Goal: Task Accomplishment & Management: Complete application form

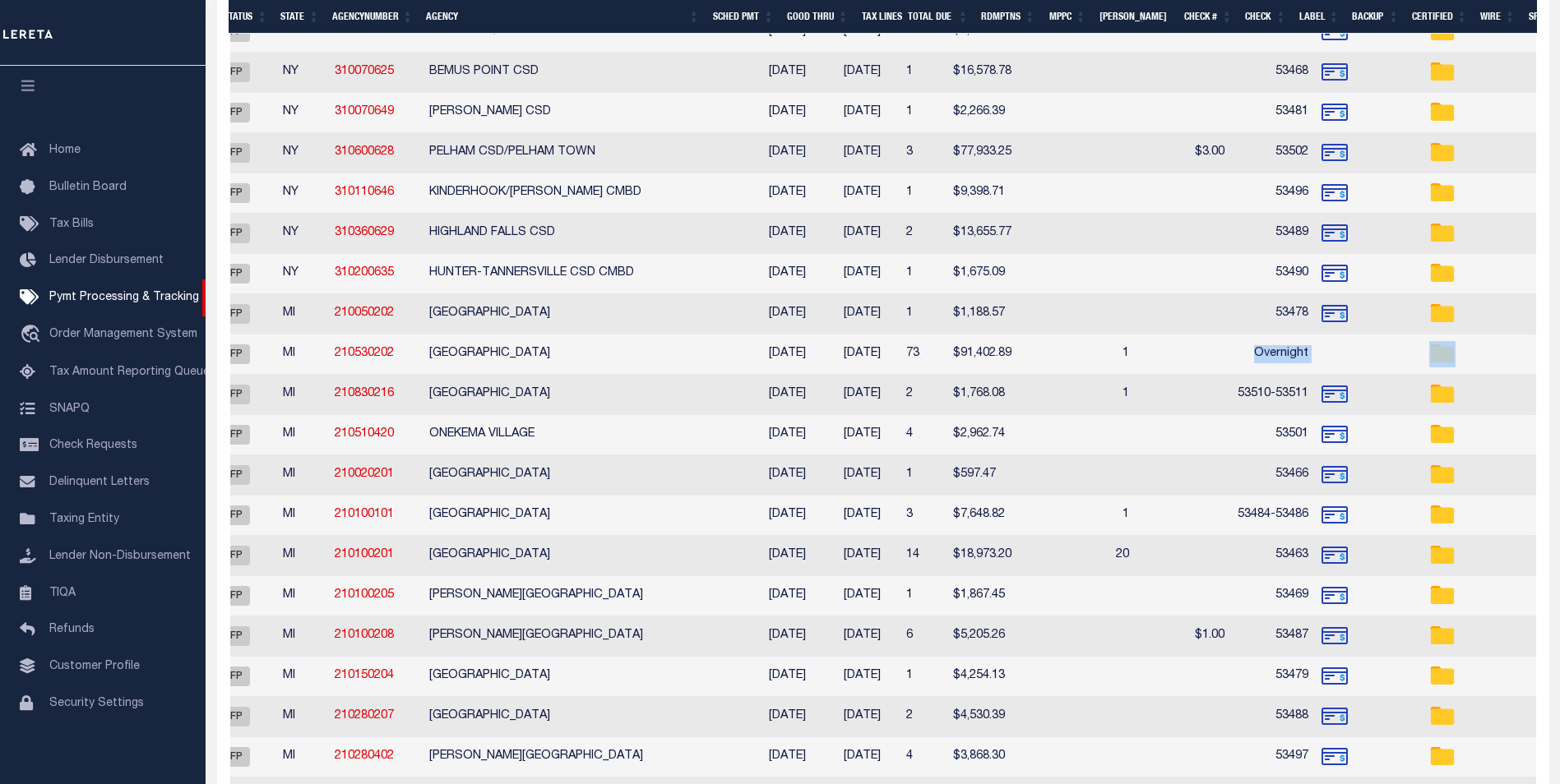
scroll to position [0, 418]
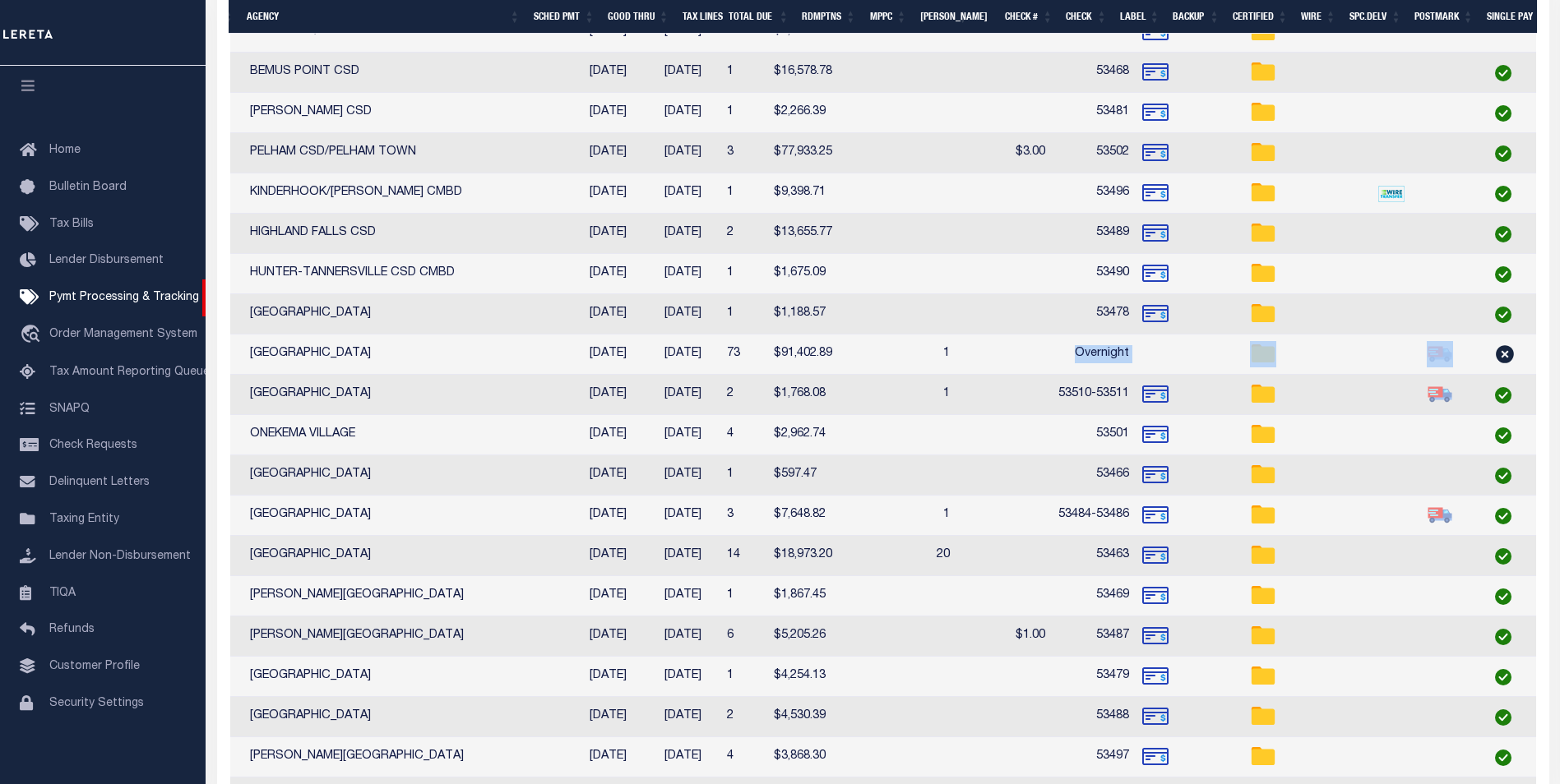
drag, startPoint x: 1381, startPoint y: 350, endPoint x: 1575, endPoint y: 342, distance: 194.2
click at [1560, 342] on html "Home Pymt Processing & Tracking Profile" at bounding box center [780, 228] width 1560 height 2594
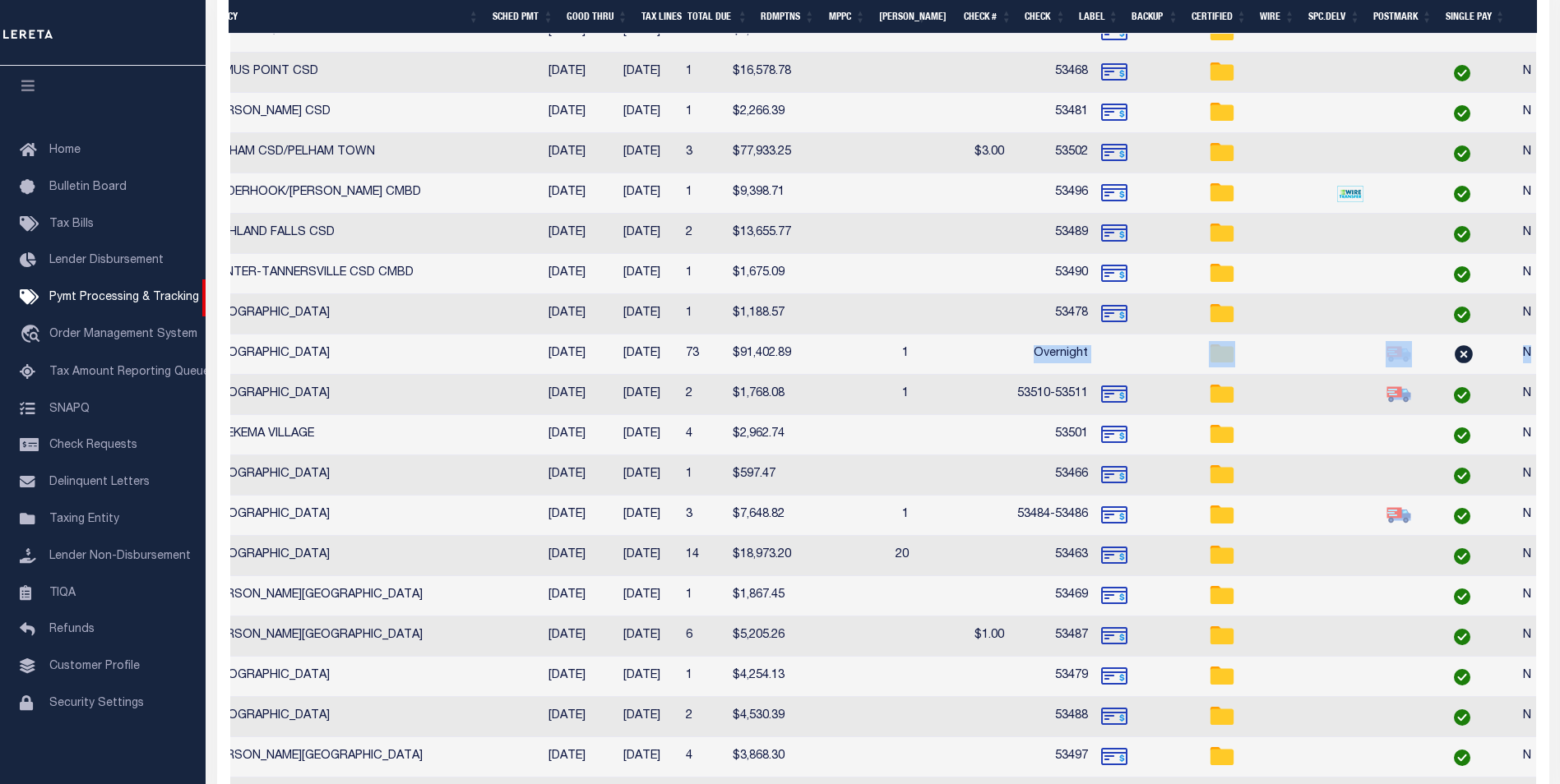
click at [1095, 346] on td at bounding box center [1121, 355] width 54 height 41
checkbox input "true"
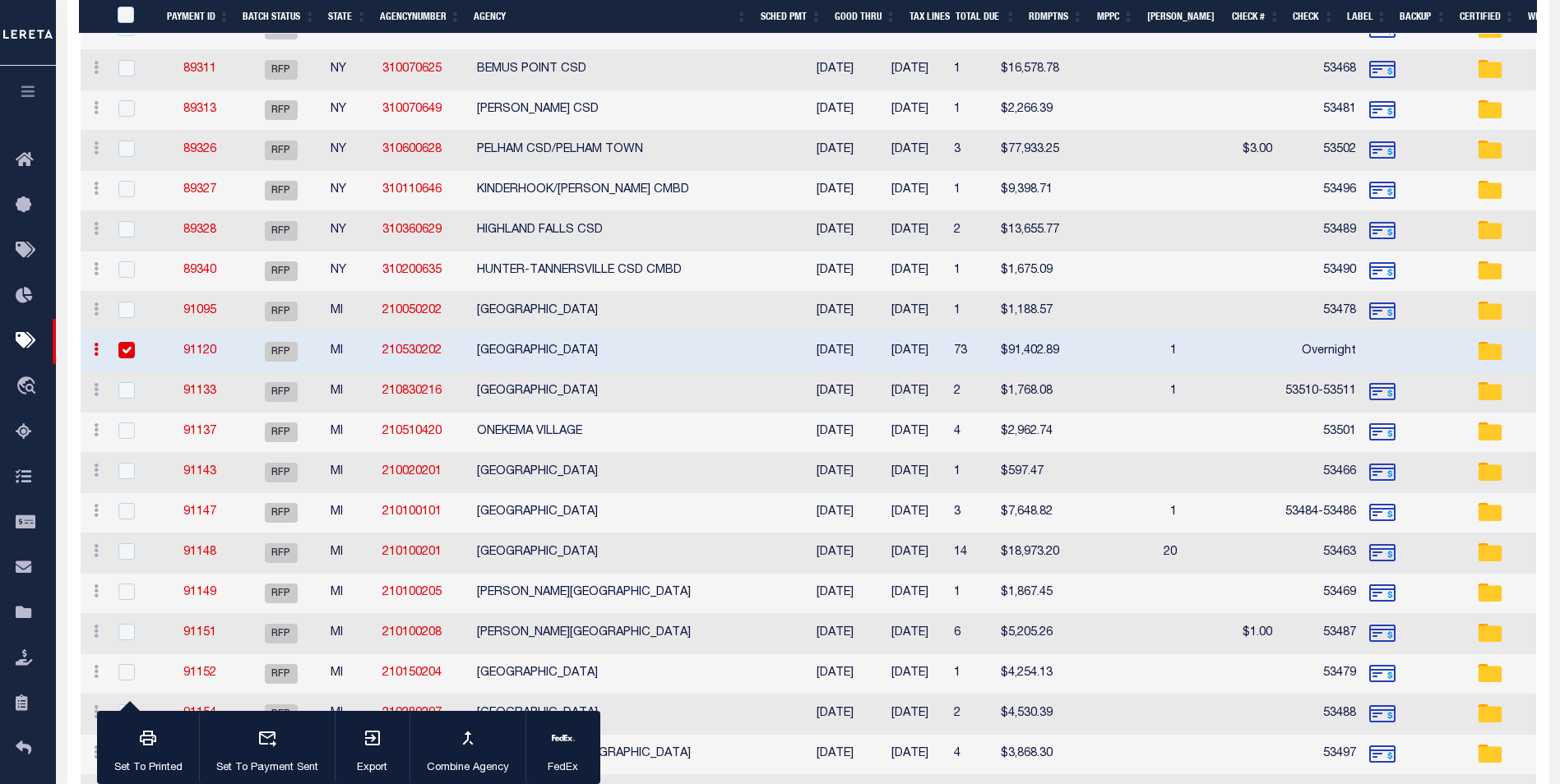
scroll to position [0, 276]
click at [196, 347] on link "91120" at bounding box center [199, 351] width 33 height 11
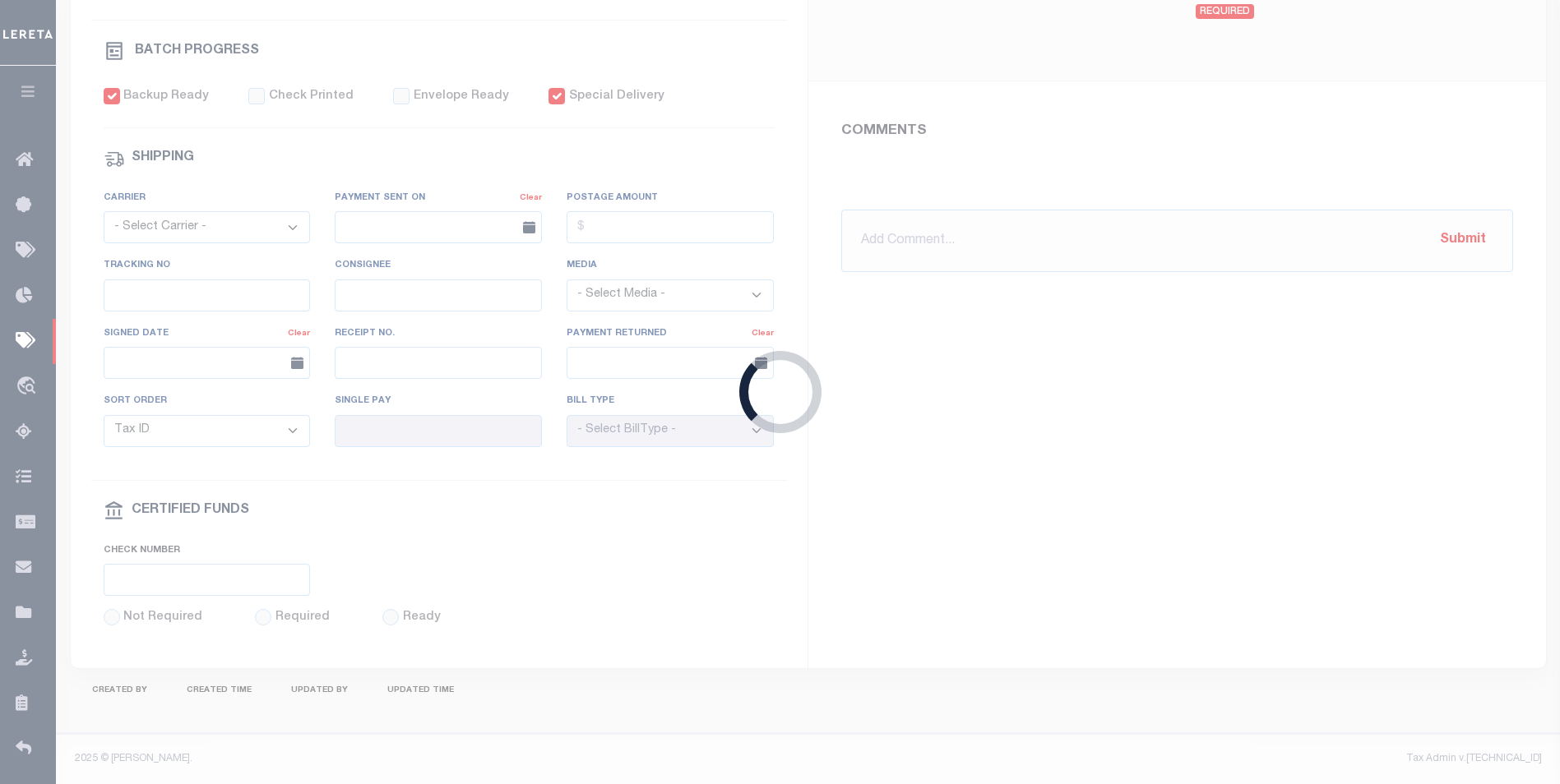
select select "RFP"
type input "[DATE]"
type input "$91,402.89"
select select "CHK"
type input "Overnight"
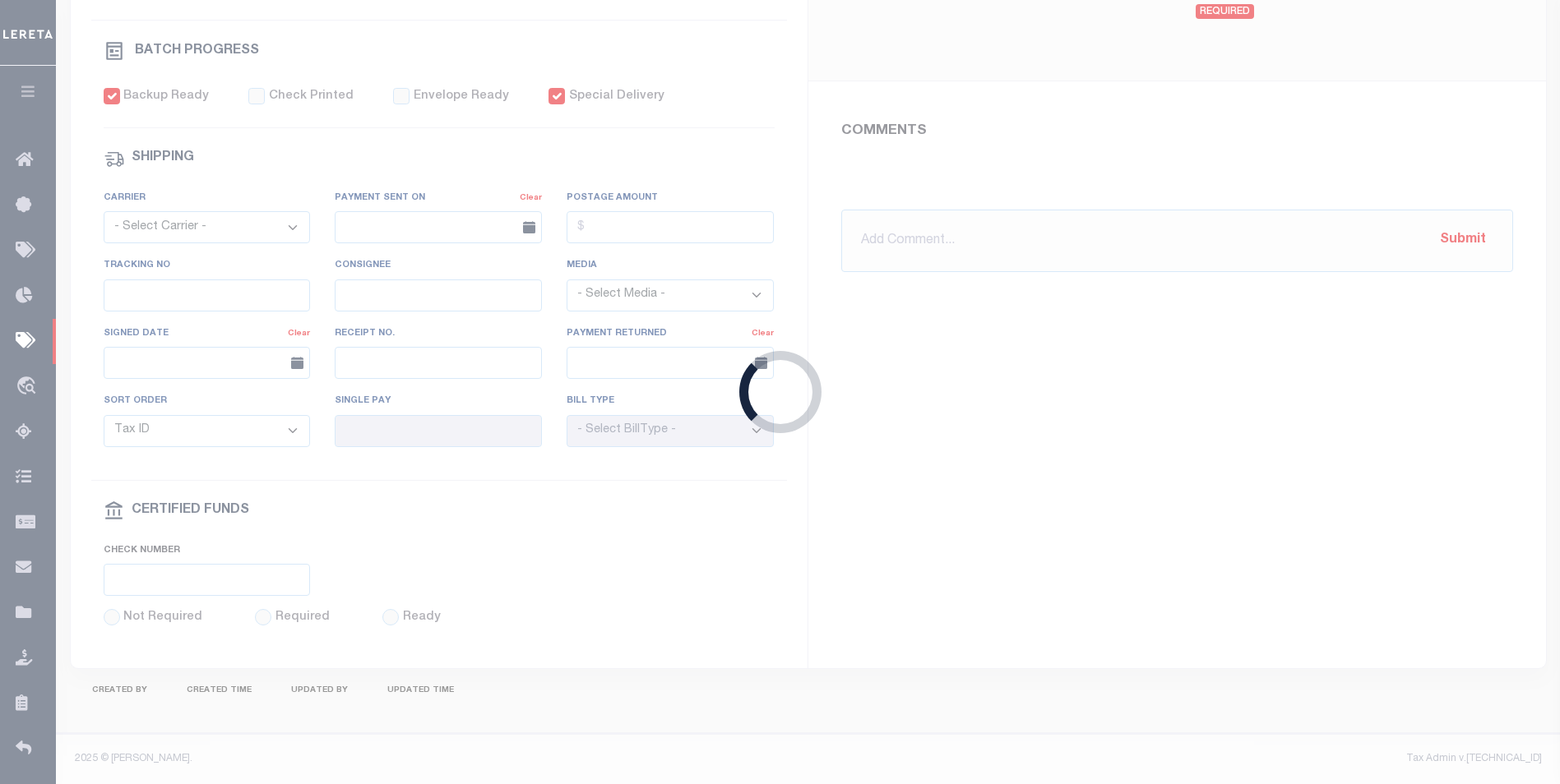
select select "[PERSON_NAME]"
checkbox input "true"
type input "N"
radio input "true"
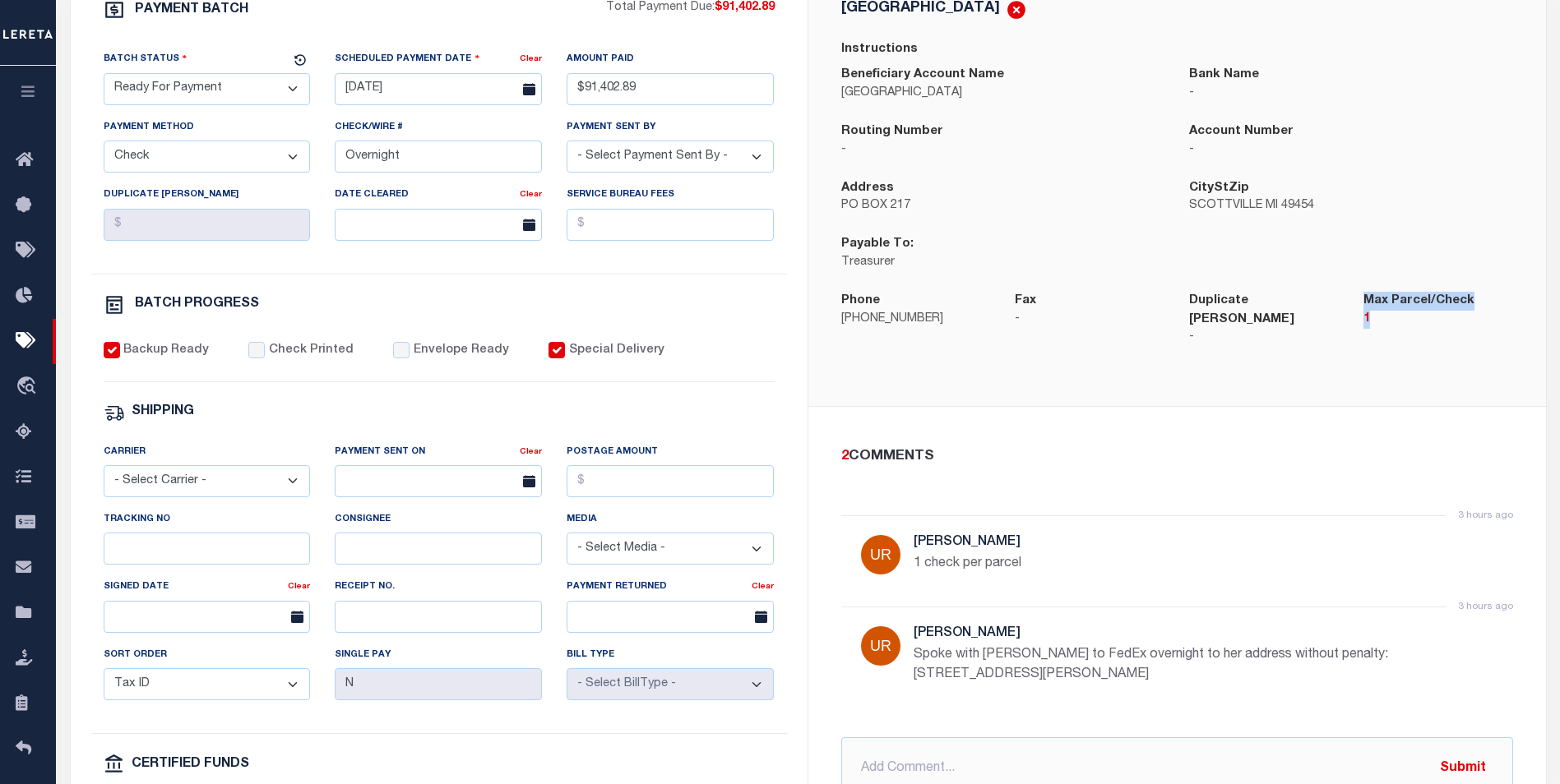
drag, startPoint x: 1409, startPoint y: 328, endPoint x: 1360, endPoint y: 311, distance: 51.9
click at [1360, 311] on div "Max Parcel/Check 1" at bounding box center [1438, 328] width 175 height 75
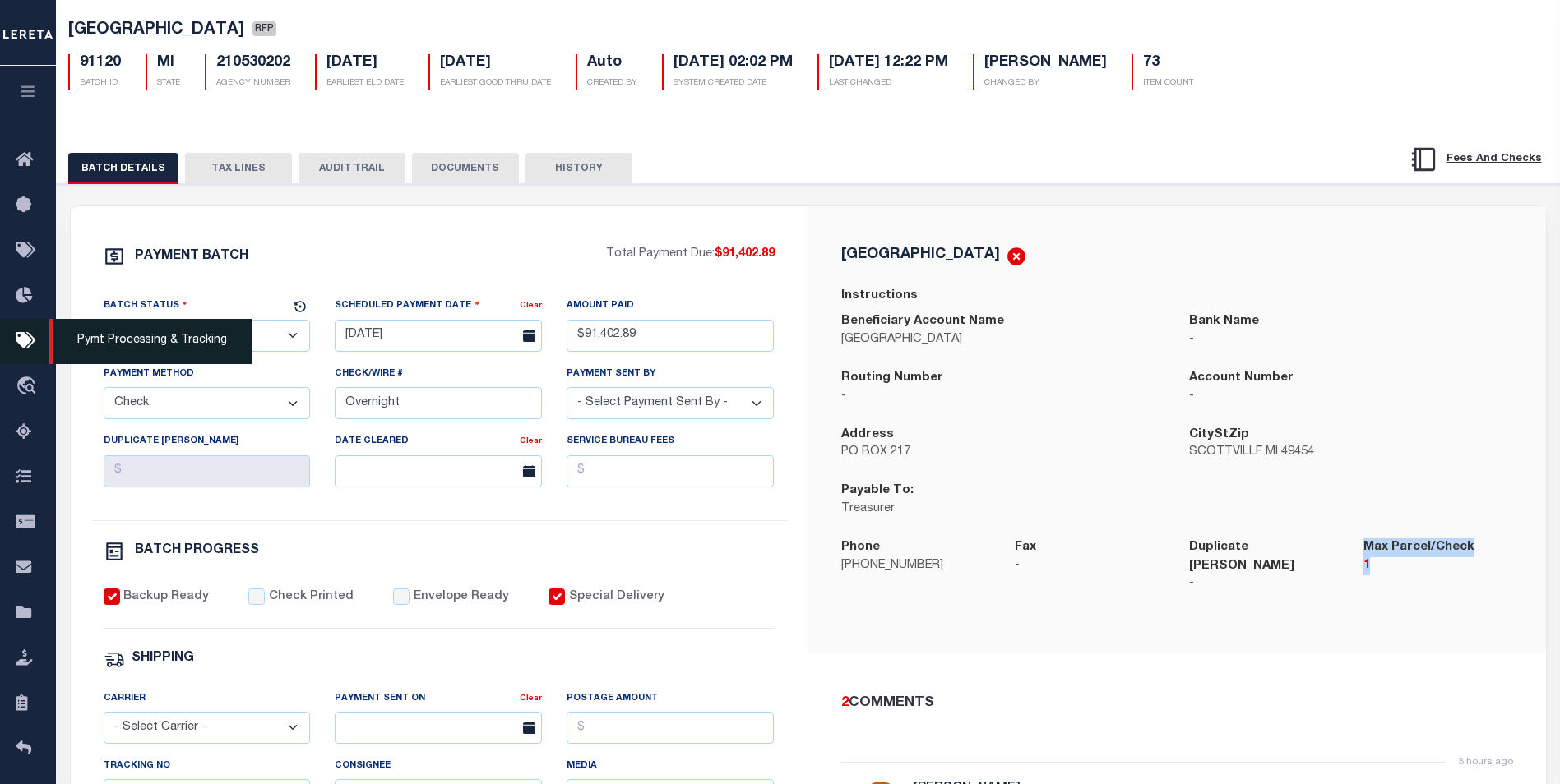
click at [25, 338] on icon at bounding box center [29, 342] width 26 height 21
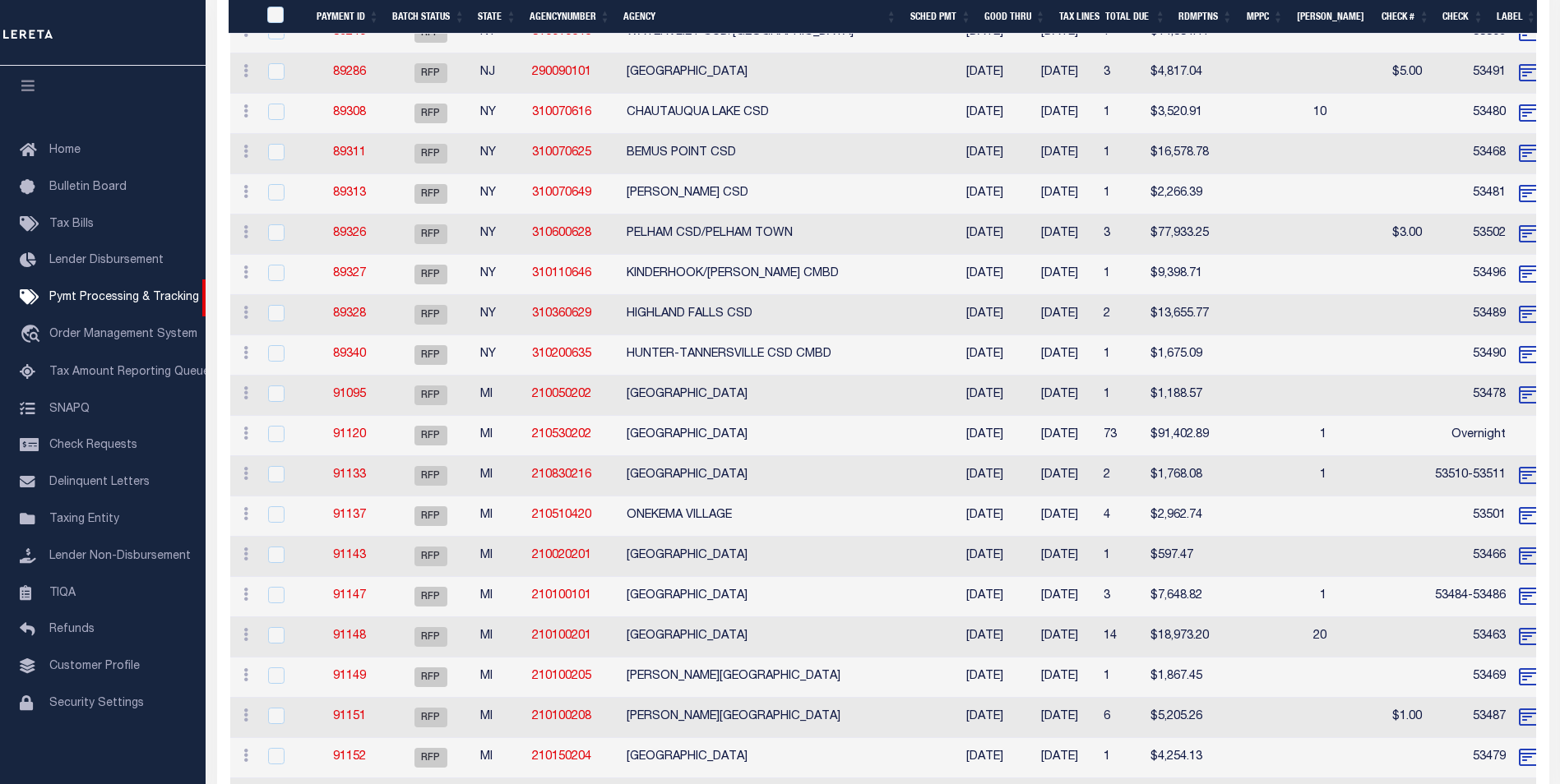
scroll to position [1069, 0]
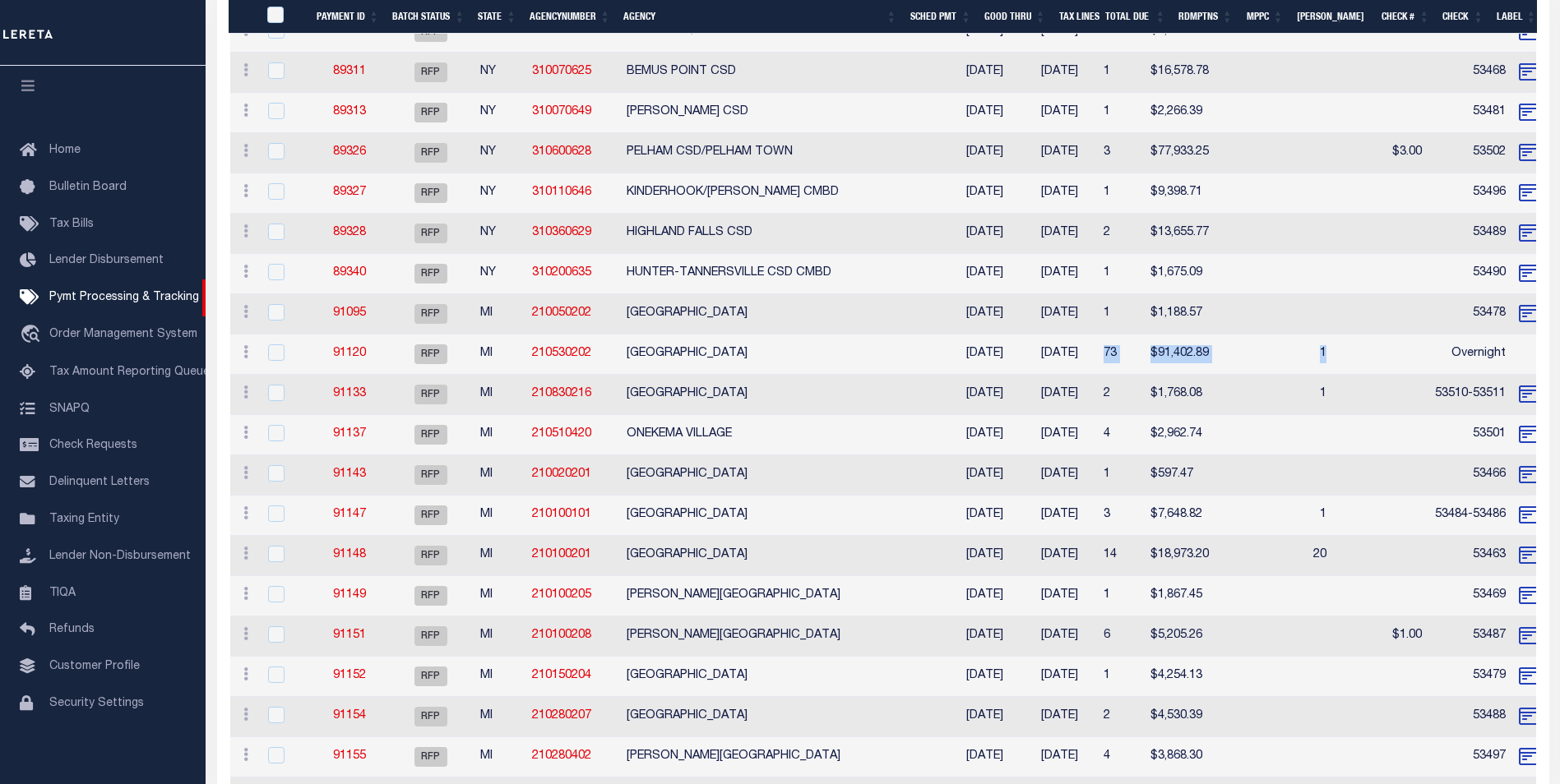
drag, startPoint x: 1057, startPoint y: 347, endPoint x: 1287, endPoint y: 342, distance: 230.1
click at [1287, 342] on tr "ACTIONS Delete Batch 91120 RFP MI 210530202 [GEOGRAPHIC_DATA] [DATE] [DATE] 73 …" at bounding box center [1414, 355] width 2367 height 41
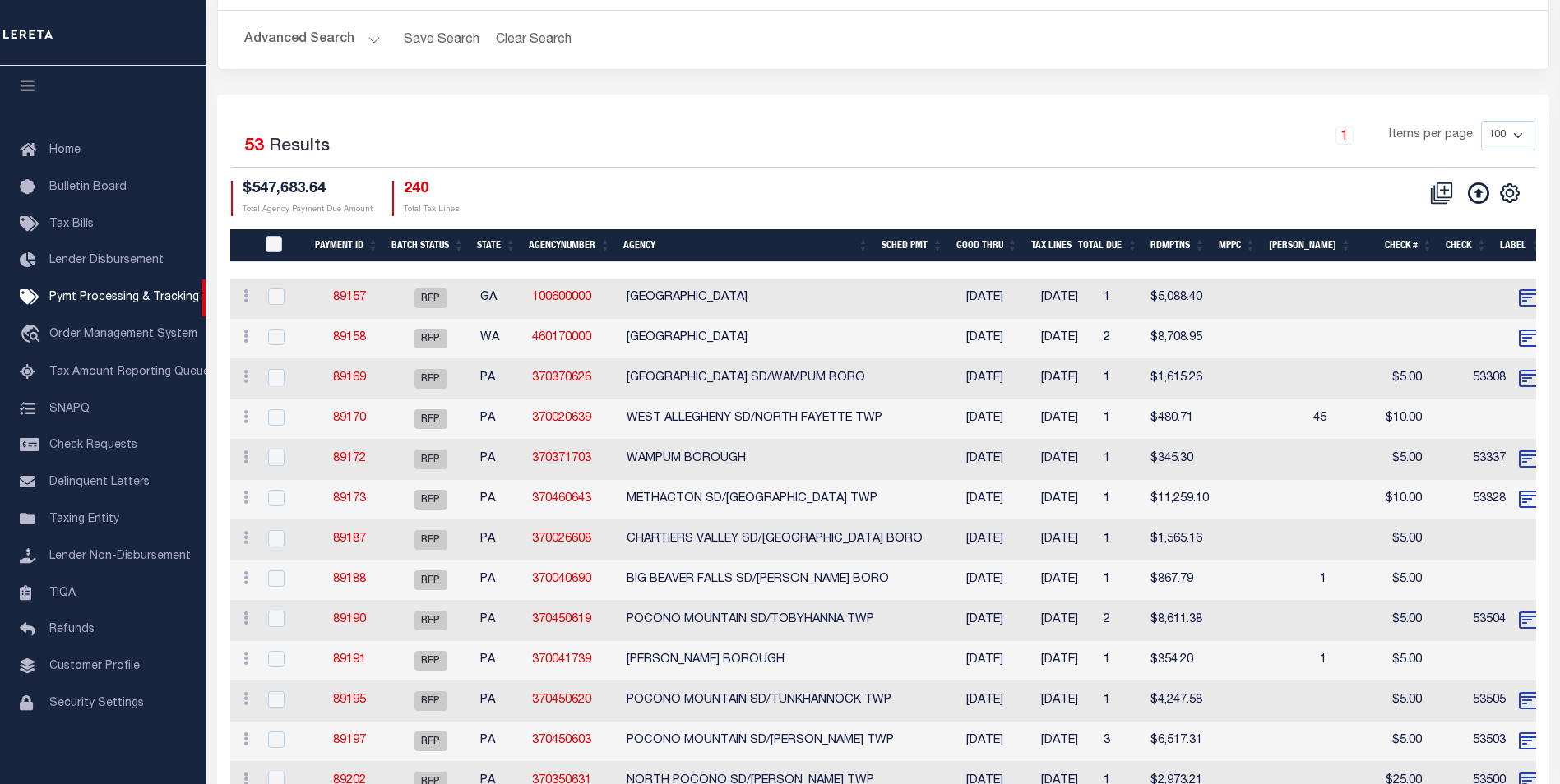
scroll to position [0, 0]
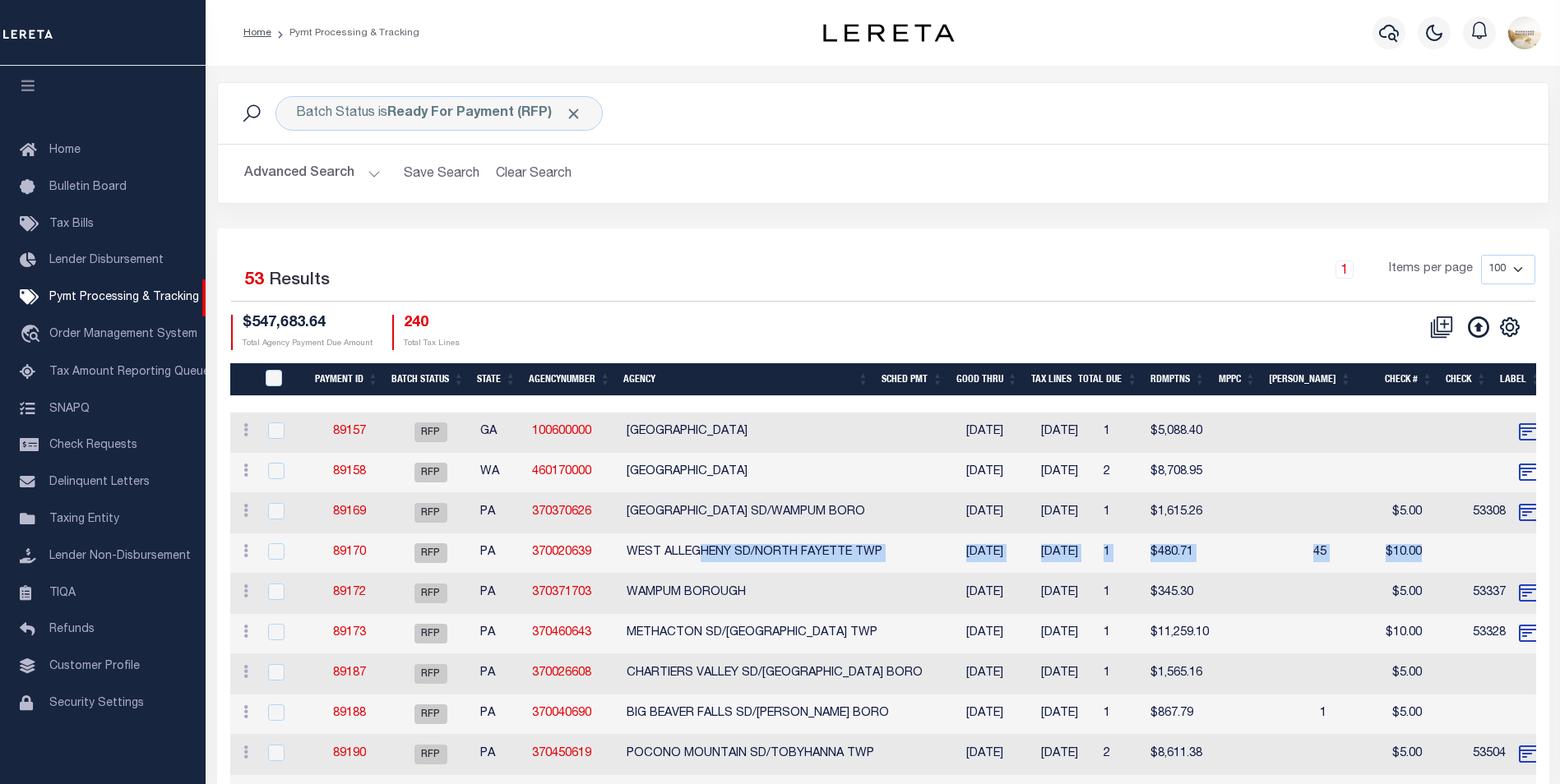
drag, startPoint x: 1469, startPoint y: 548, endPoint x: 813, endPoint y: 547, distance: 656.0
click at [696, 548] on tr "ACTIONS Delete Batch 89170 RFP PA 370020639 [GEOGRAPHIC_DATA] SD/[GEOGRAPHIC_DA…" at bounding box center [1414, 554] width 2367 height 41
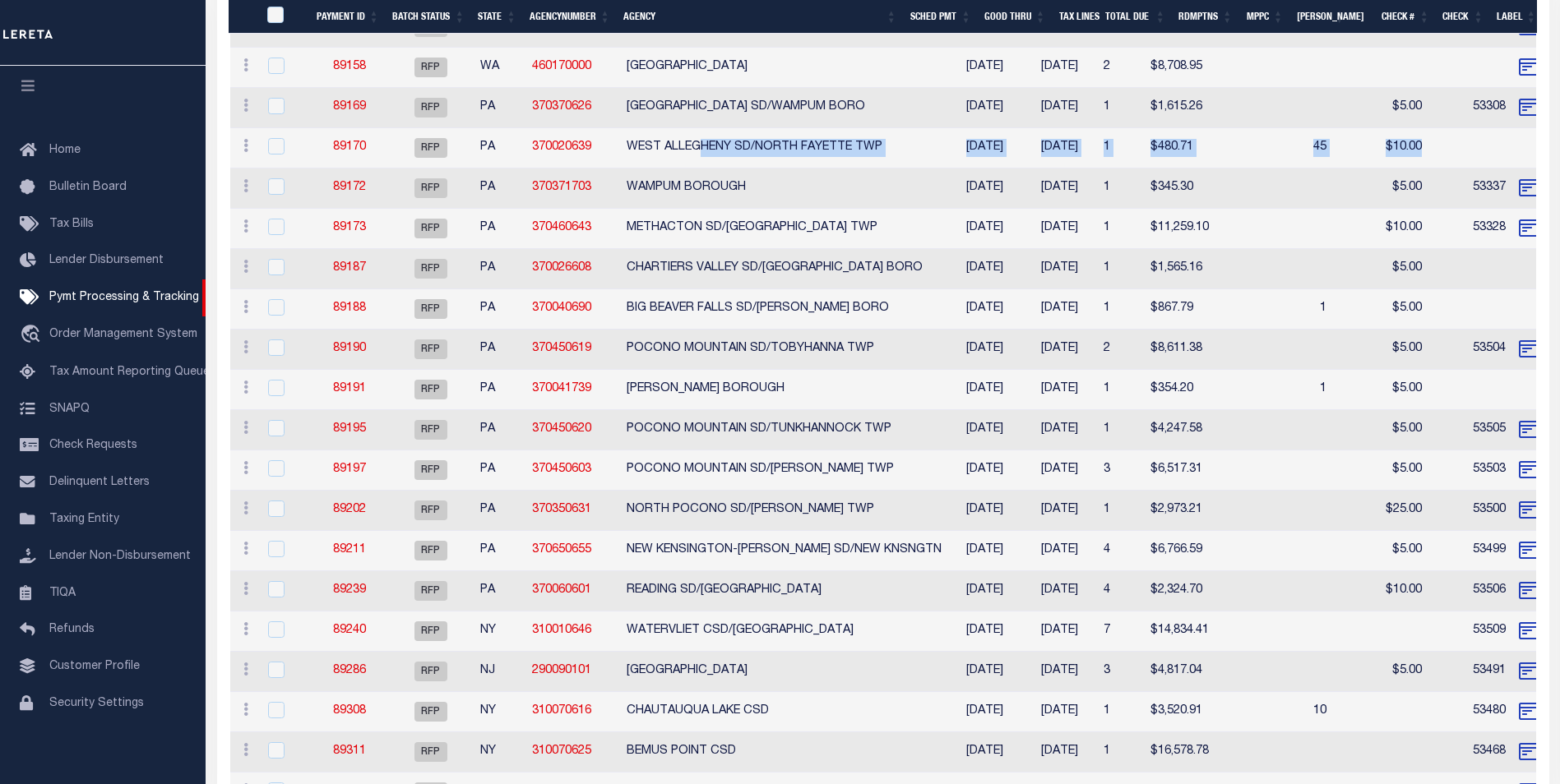
scroll to position [411, 0]
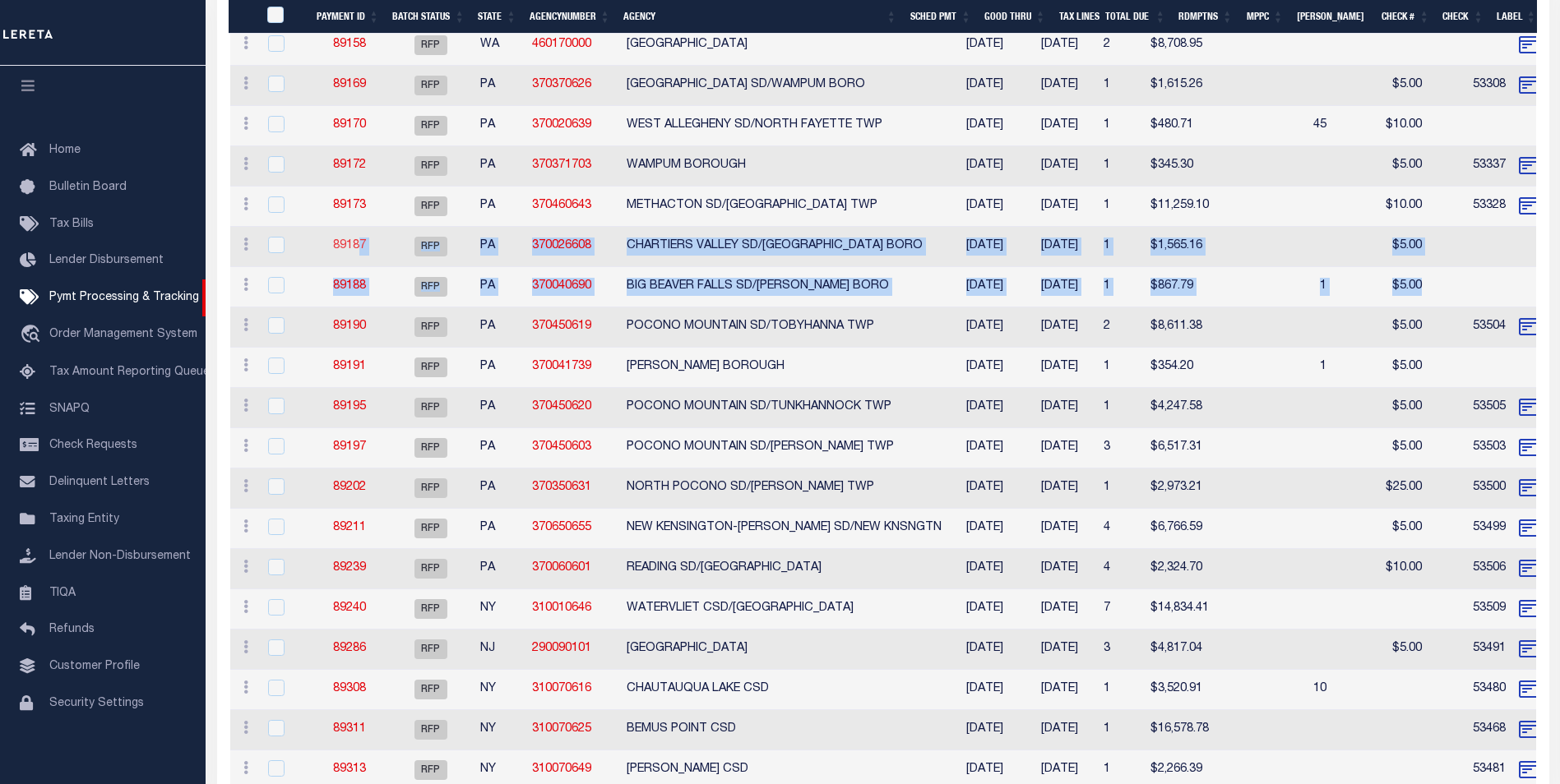
drag, startPoint x: 1505, startPoint y: 278, endPoint x: 358, endPoint y: 247, distance: 1147.4
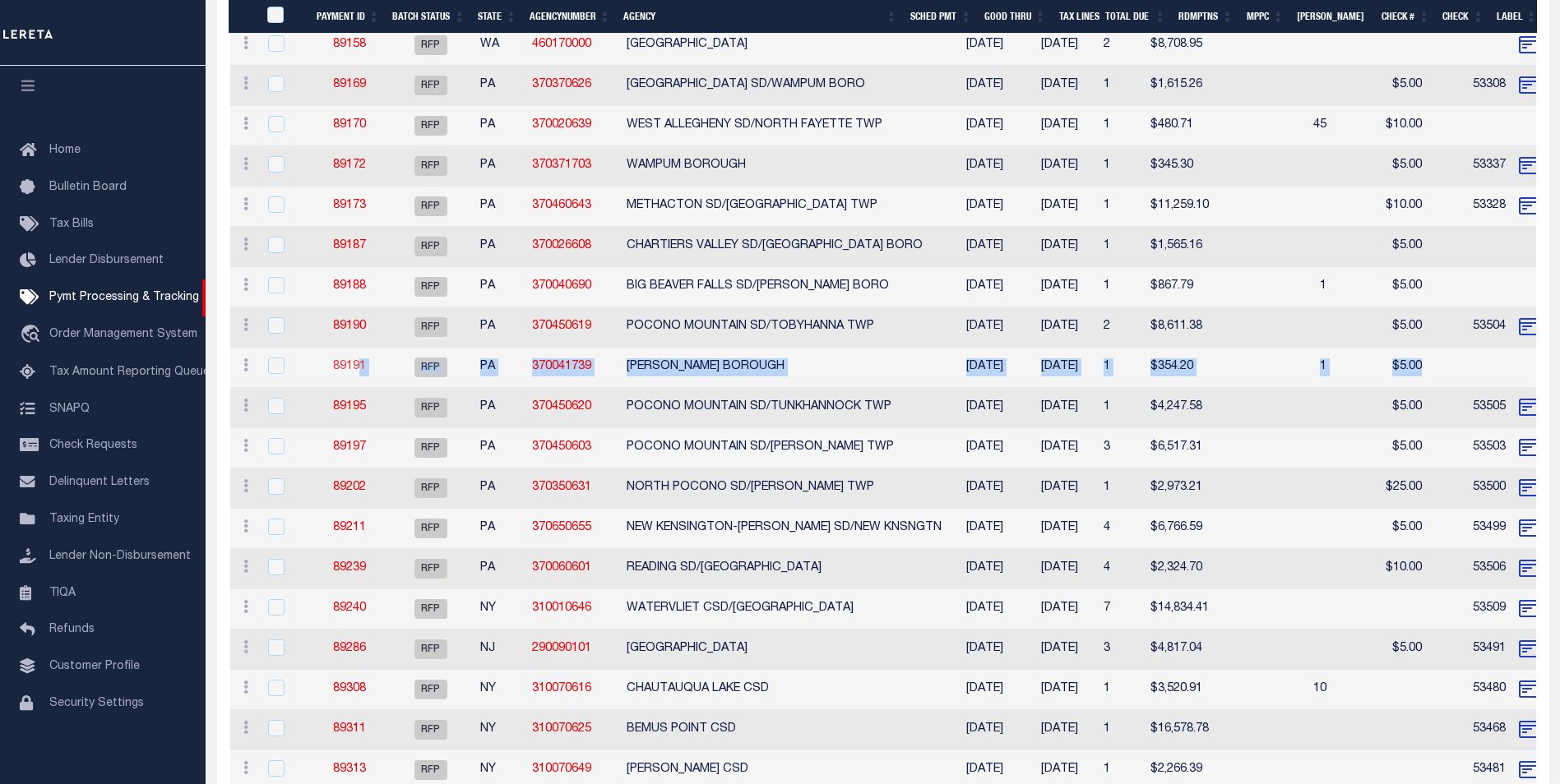
drag, startPoint x: 1497, startPoint y: 362, endPoint x: 361, endPoint y: 359, distance: 1136.0
click at [361, 359] on tr "ACTIONS Delete Batch 89191 RFP PA 370041739 [PERSON_NAME][GEOGRAPHIC_DATA] [DAT…" at bounding box center [1414, 368] width 2367 height 41
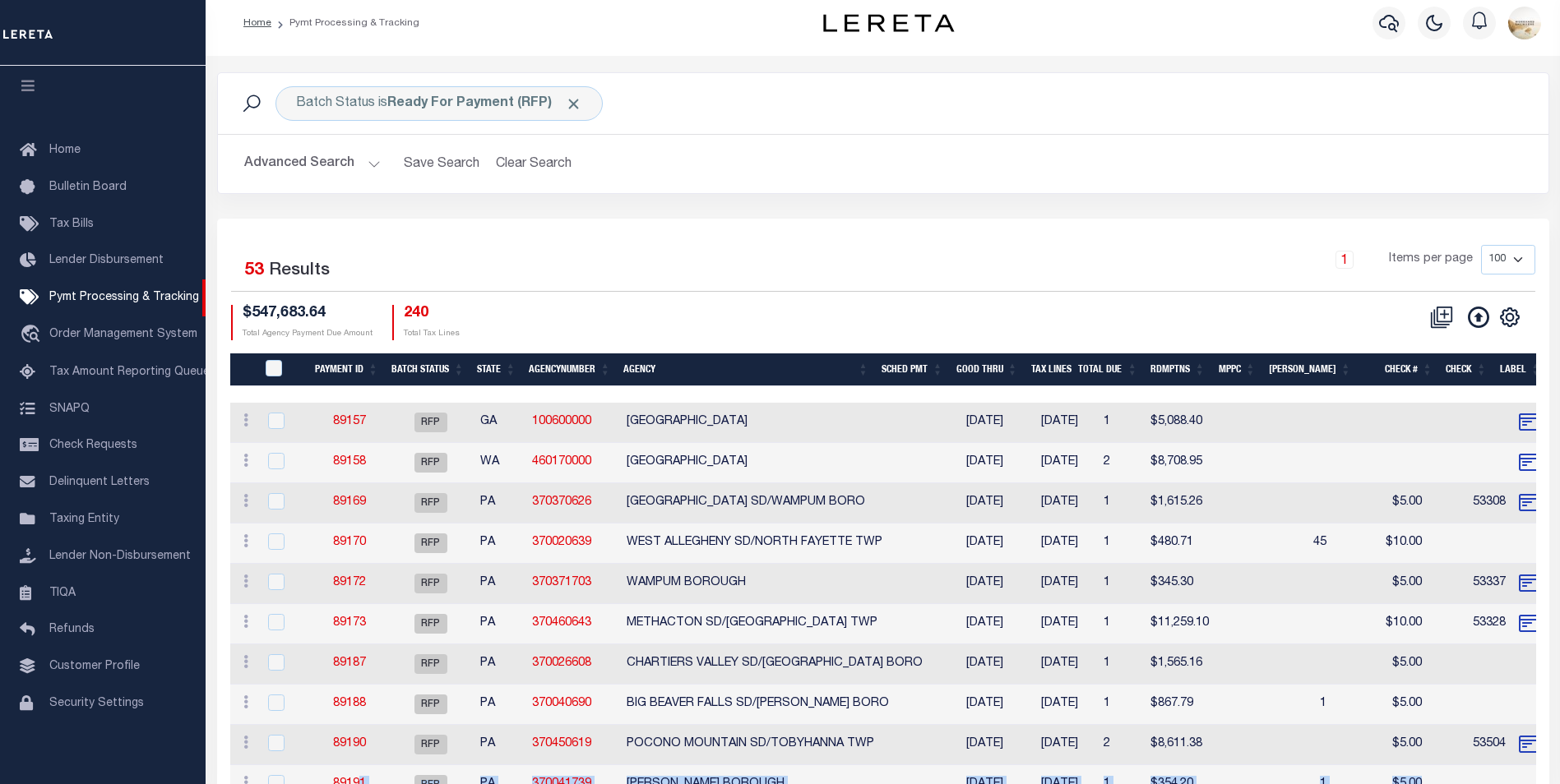
scroll to position [0, 0]
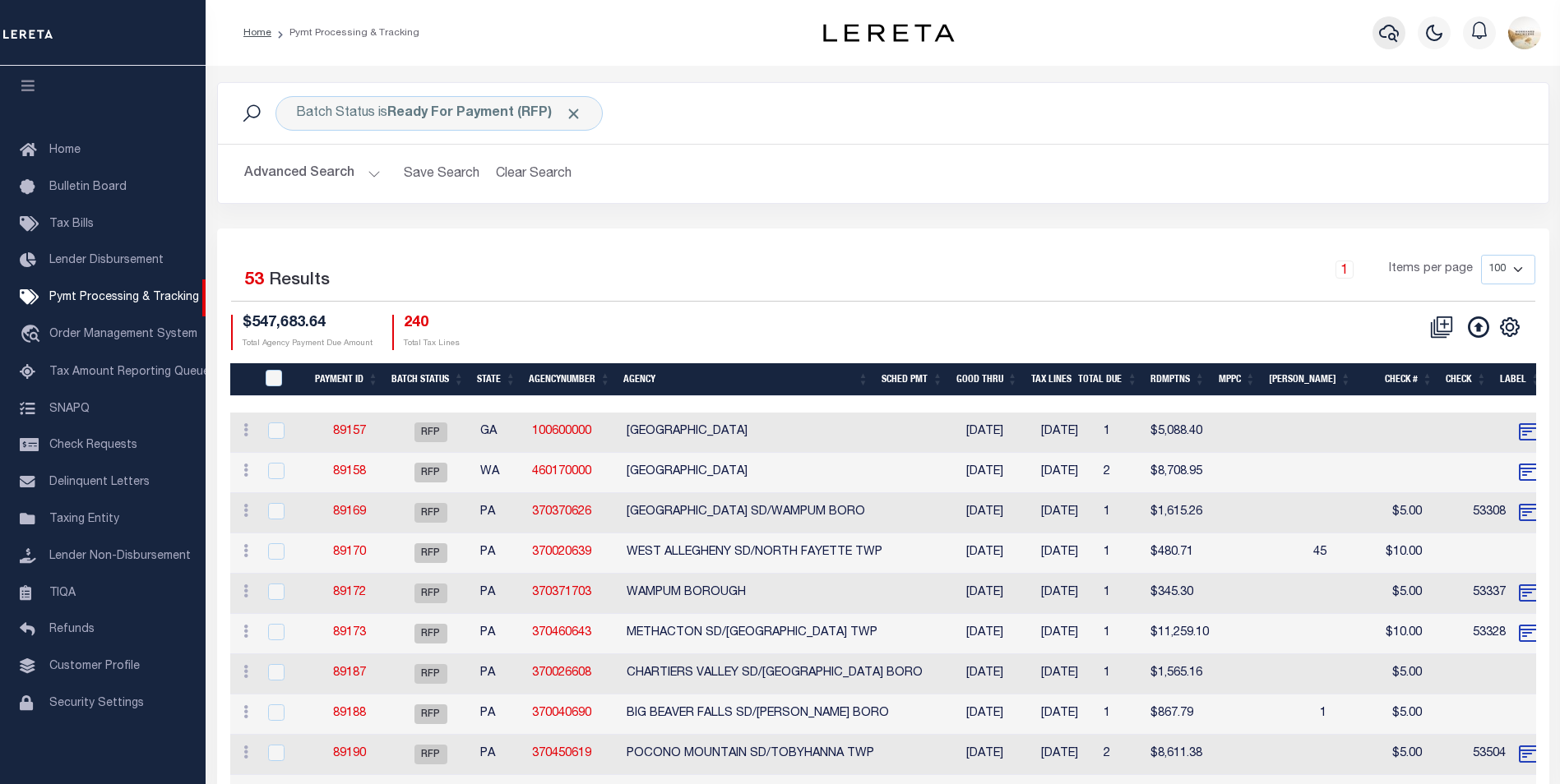
click at [1381, 26] on button "button" at bounding box center [1389, 32] width 33 height 33
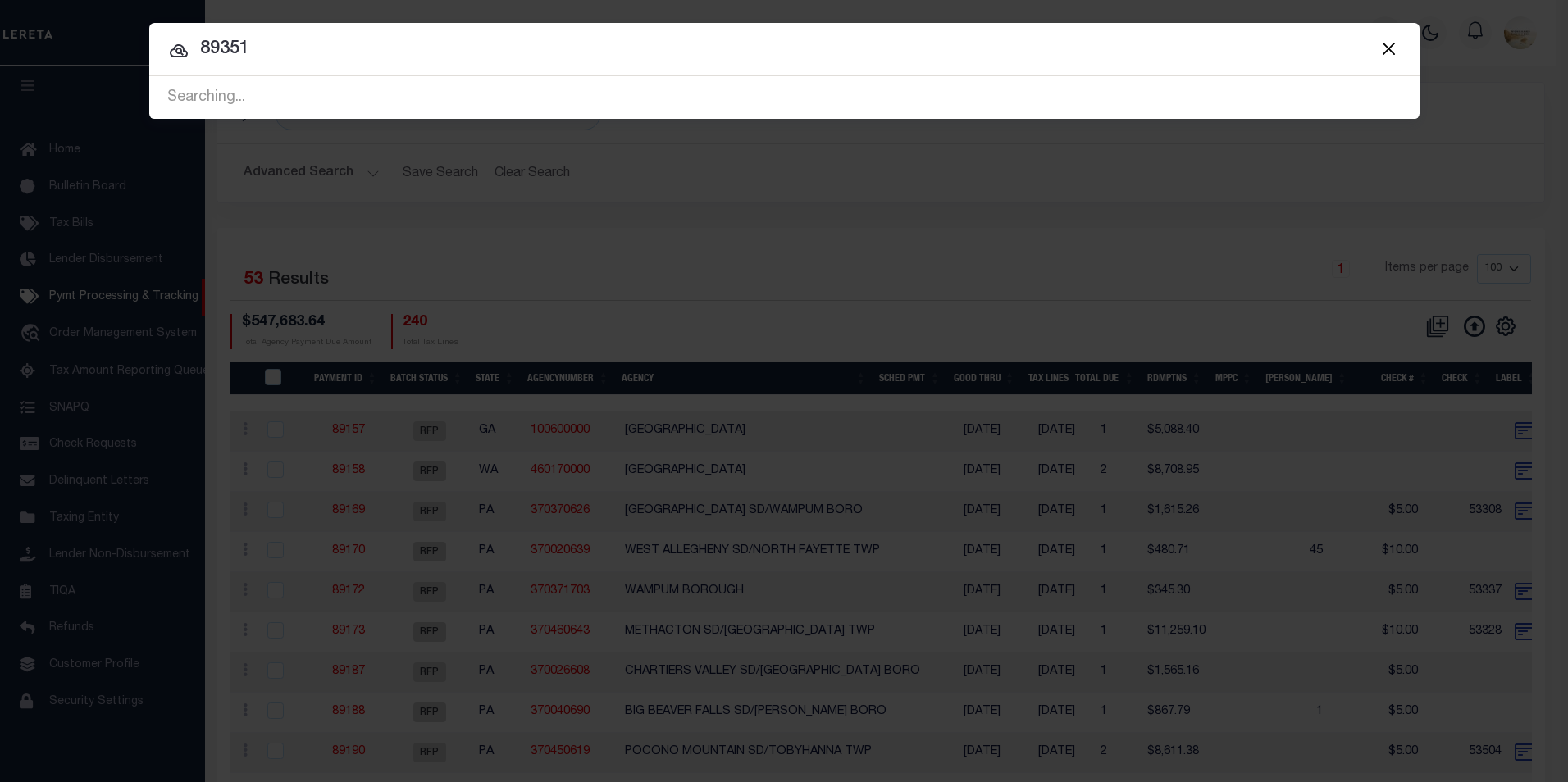
type input "89351"
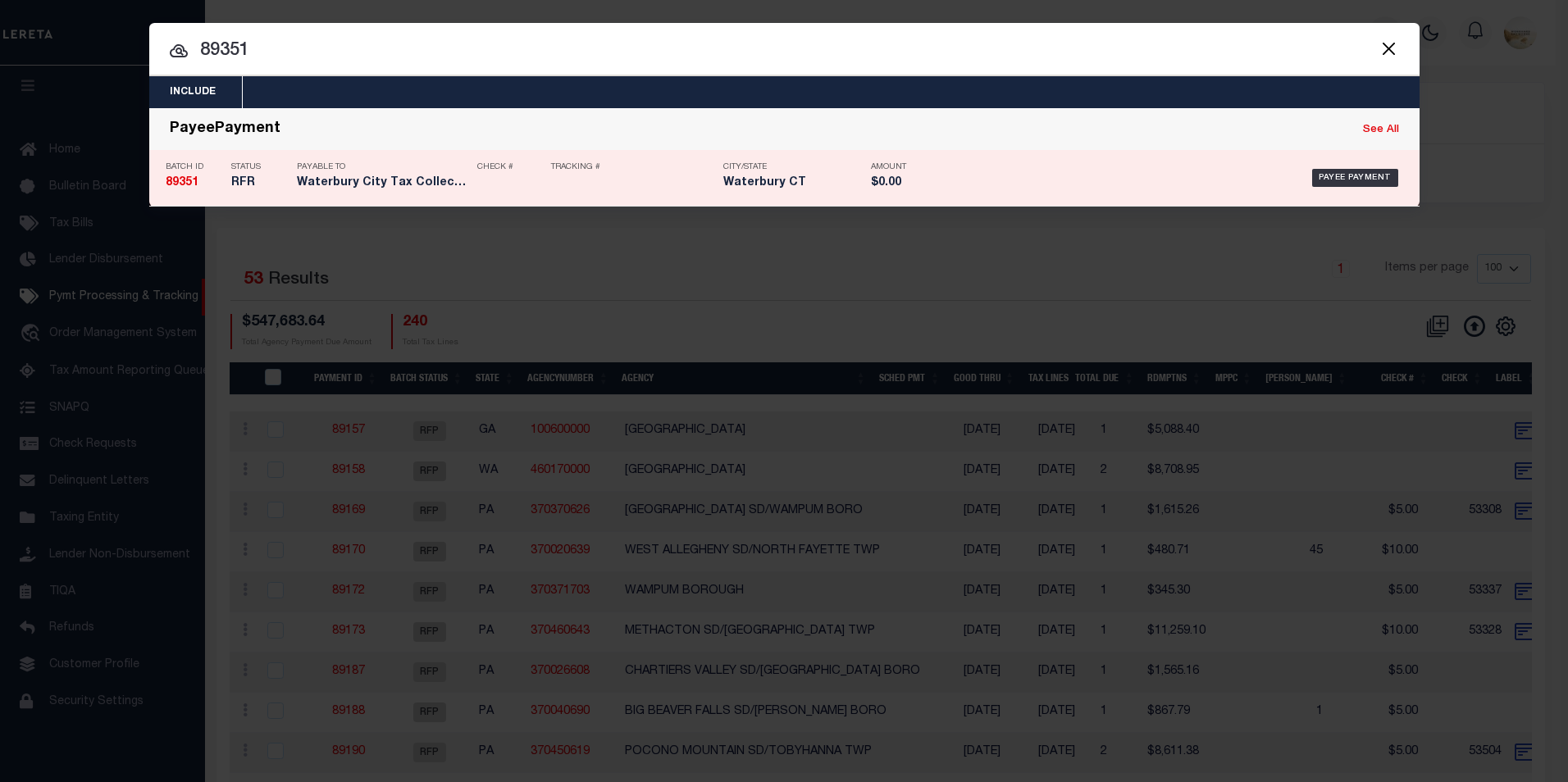
click at [197, 188] on strong "89351" at bounding box center [182, 183] width 33 height 11
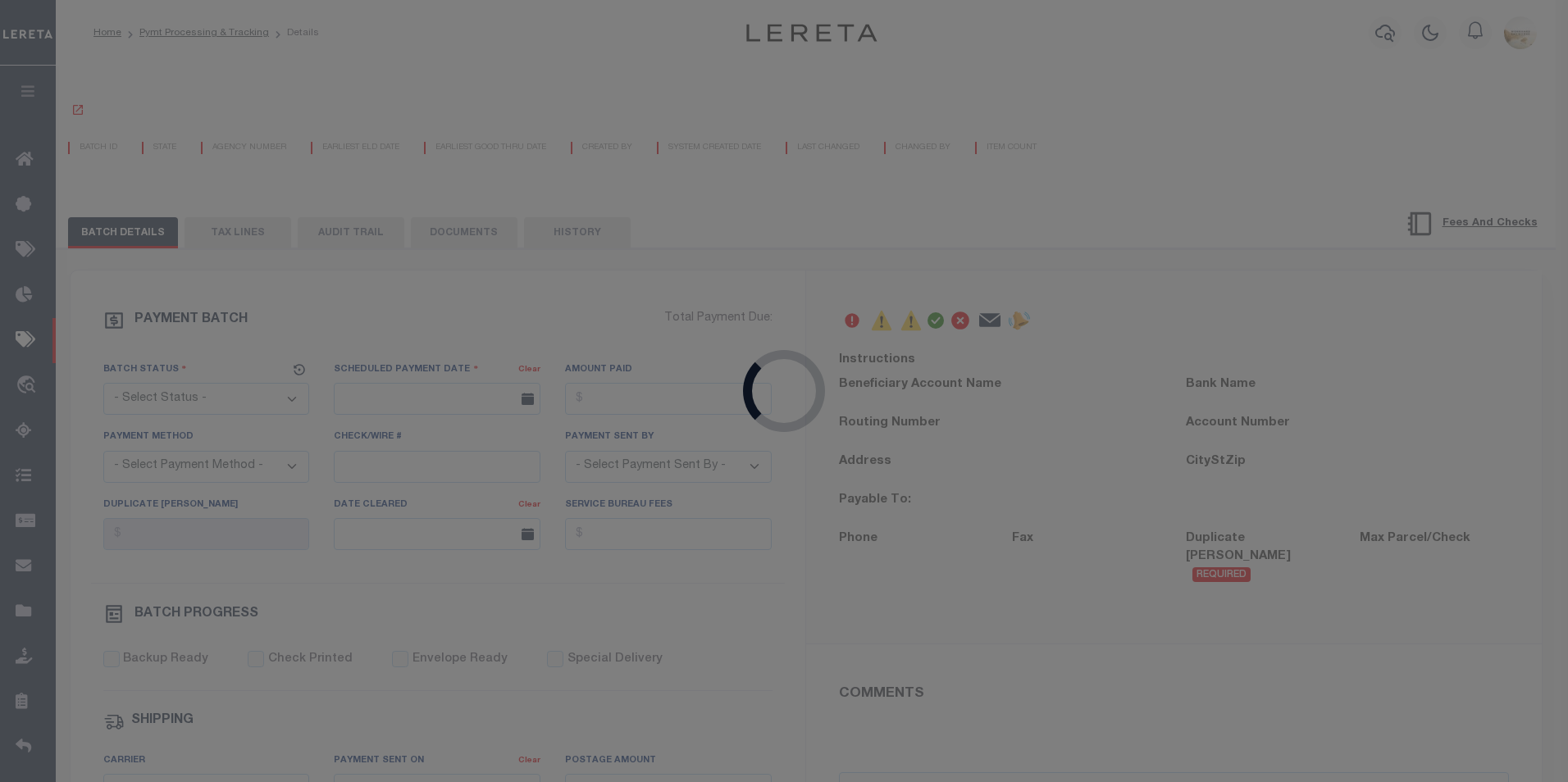
select select "RFL"
type input "[DATE]"
select select
type input "N"
radio input "true"
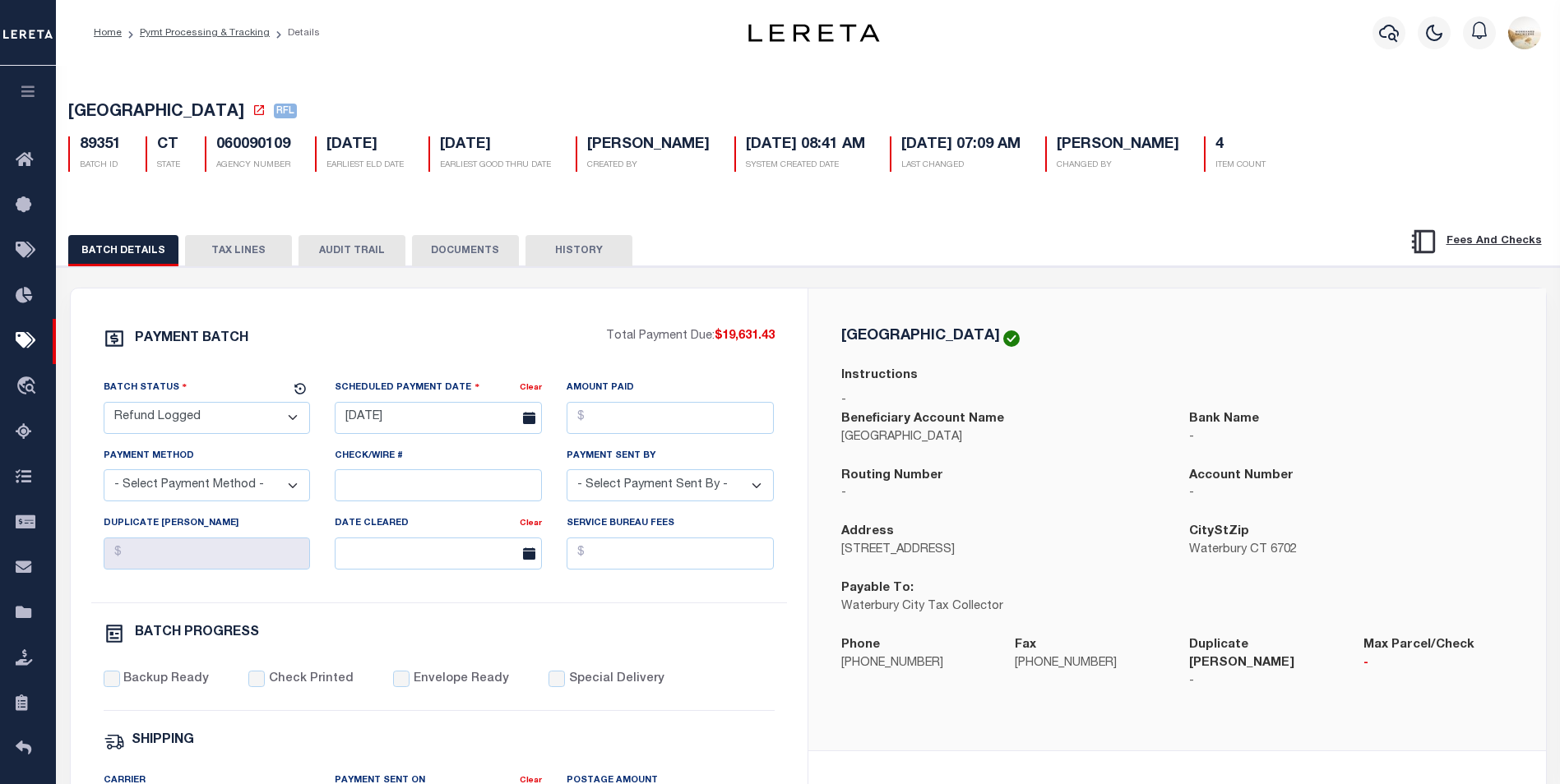
click at [327, 258] on button "AUDIT TRAIL" at bounding box center [351, 250] width 107 height 31
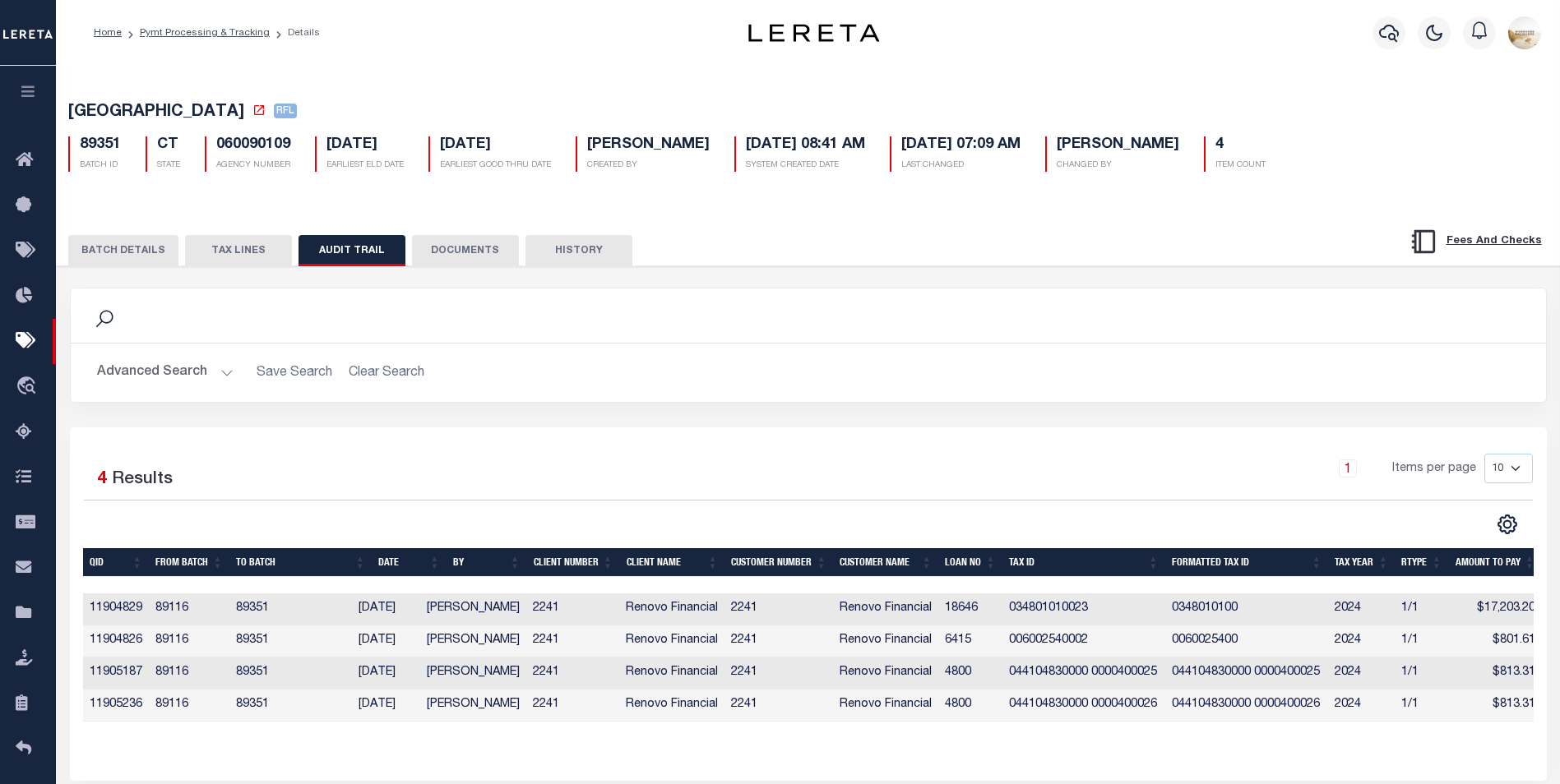
click at [159, 249] on button "BATCH DETAILS" at bounding box center [123, 250] width 110 height 31
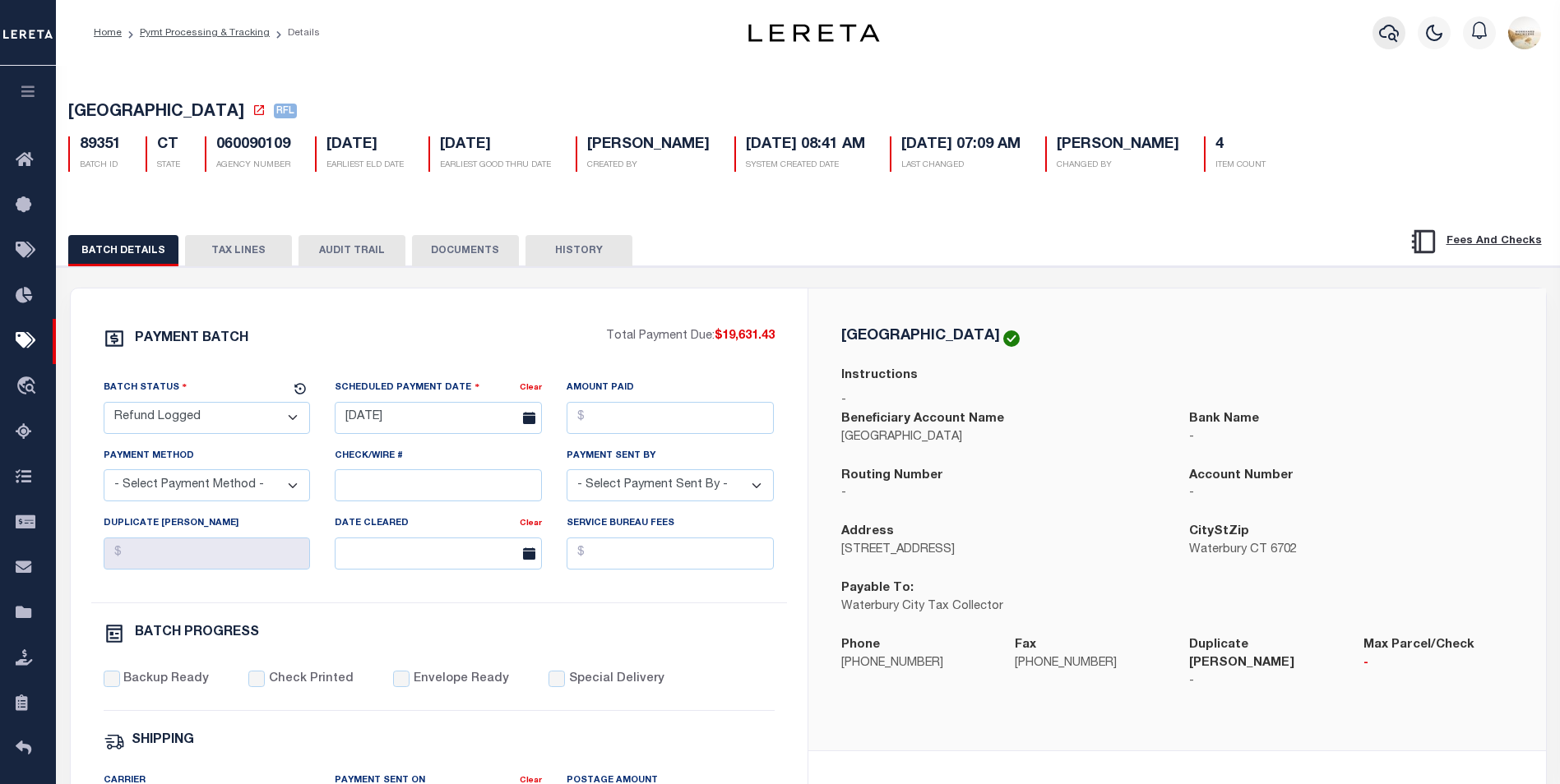
click at [1388, 42] on icon "button" at bounding box center [1389, 32] width 20 height 20
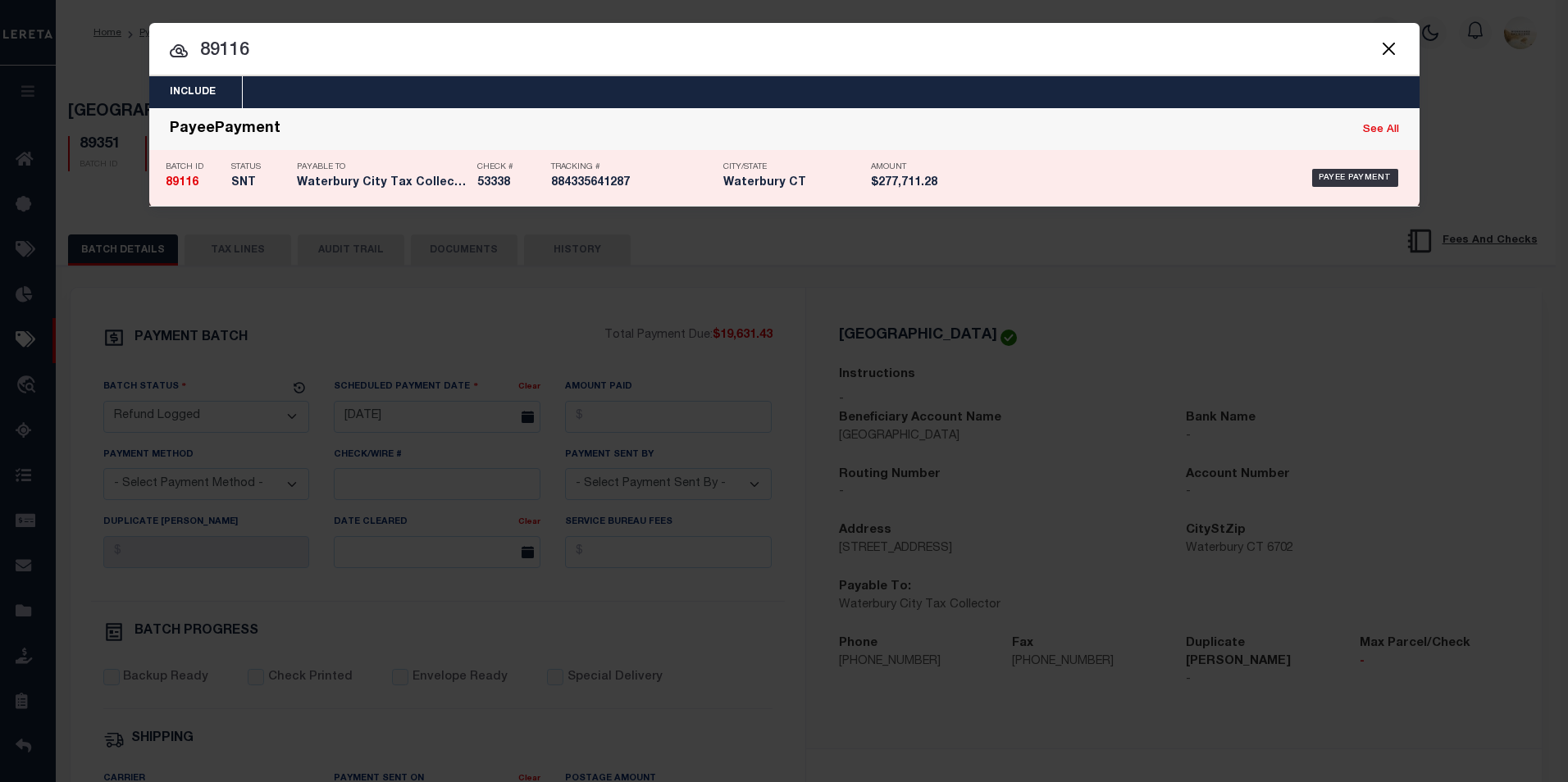
type input "89116"
click at [202, 179] on h5 "89116" at bounding box center [194, 183] width 57 height 14
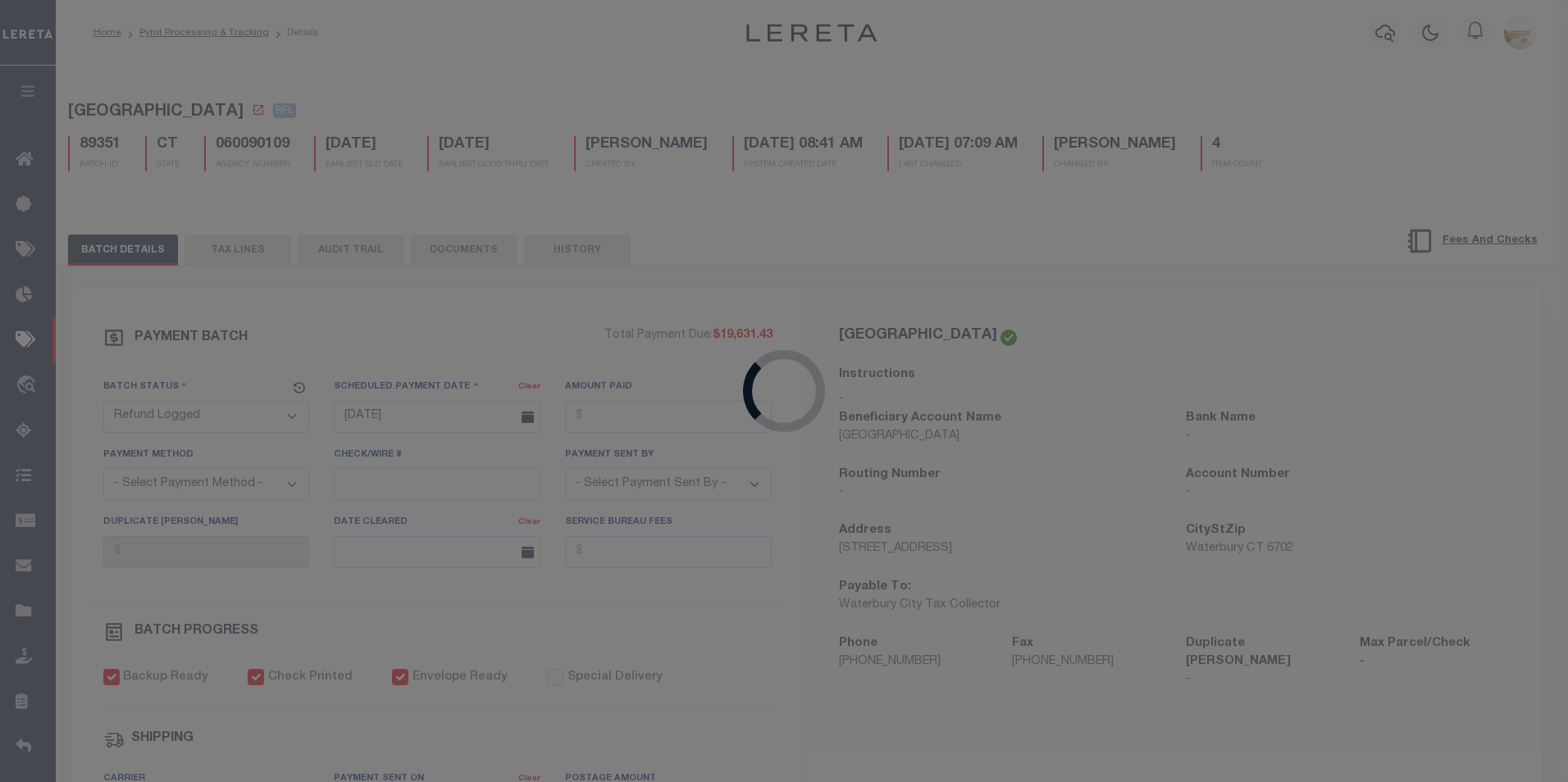
select select "SNT"
type input "[DATE]"
type input "$277,711.28"
select select "CHK"
type input "53338"
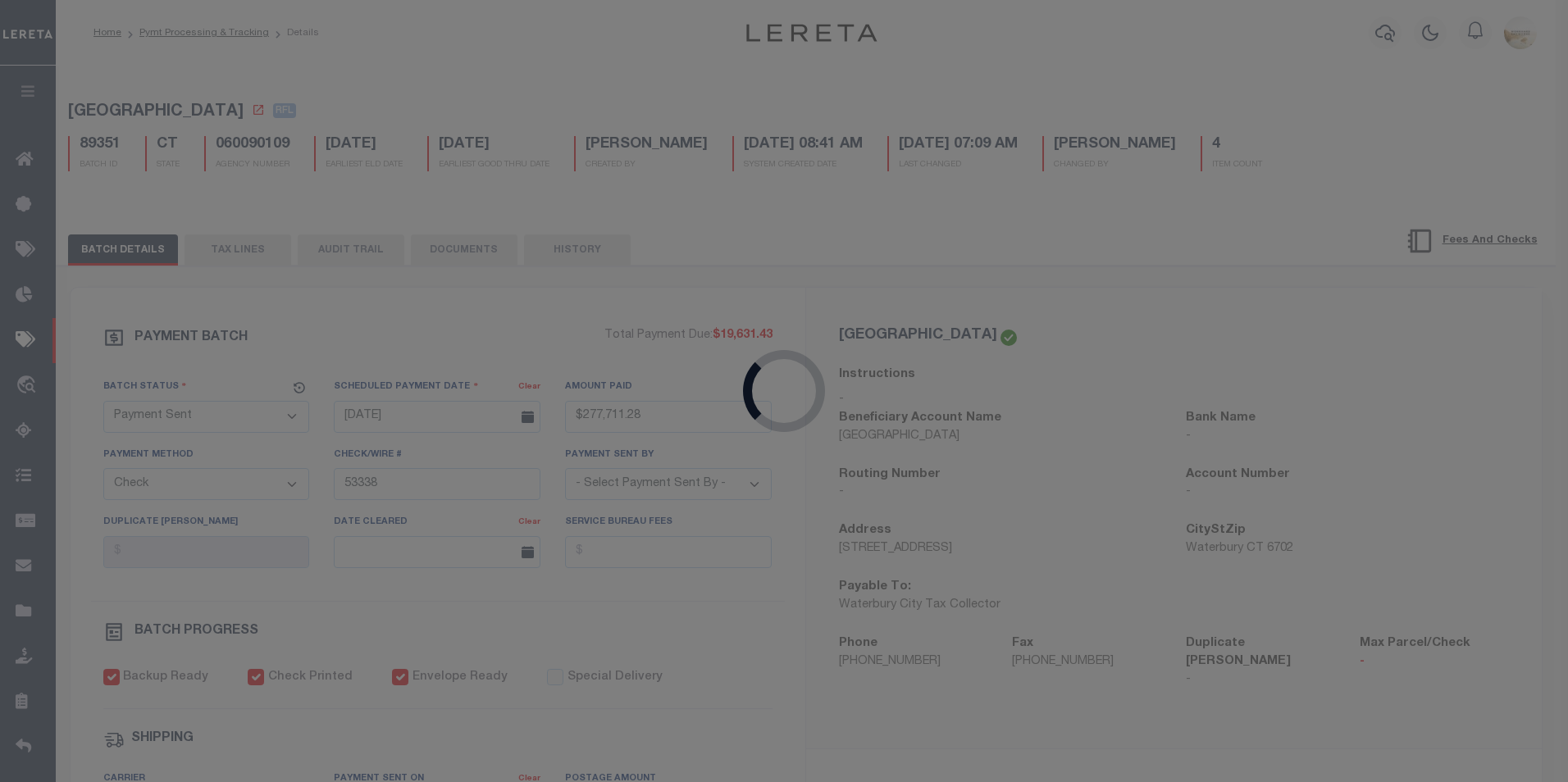
select select "[PERSON_NAME]"
checkbox input "true"
select select "FDX"
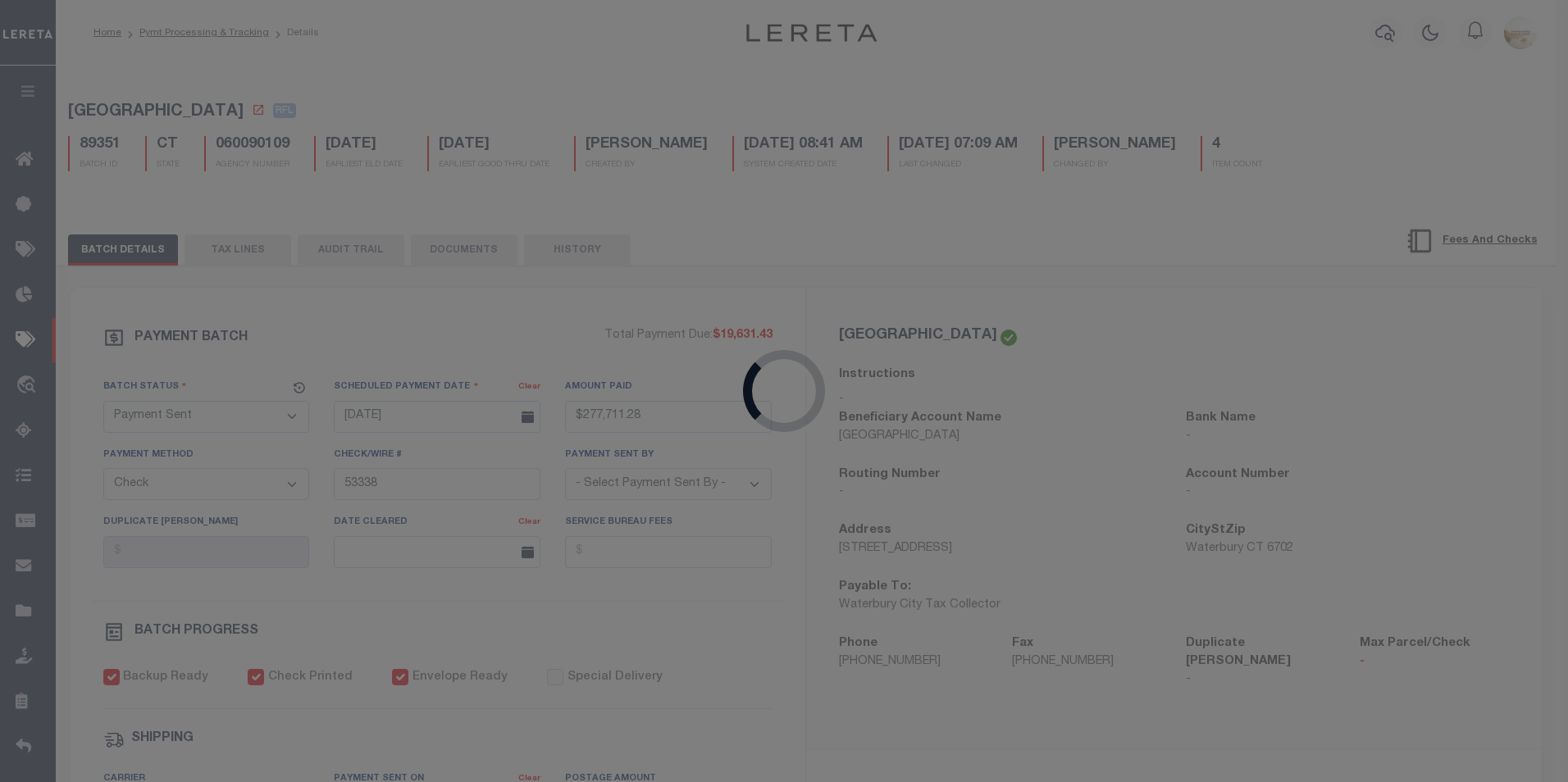
type input "[DATE]"
type input "$9.65"
type input "884335641287"
select select "1"
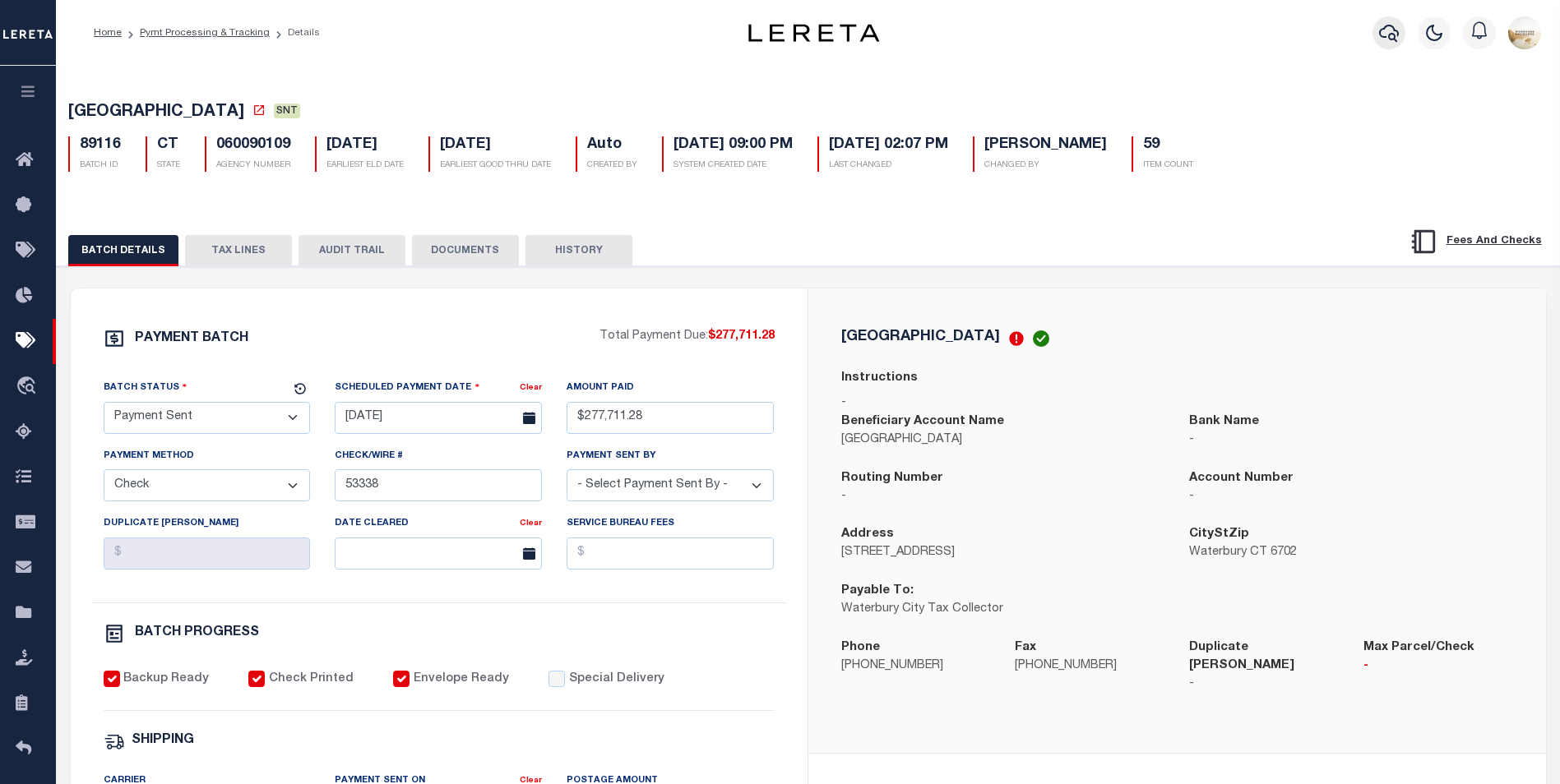
click at [1399, 35] on icon "button" at bounding box center [1389, 32] width 20 height 20
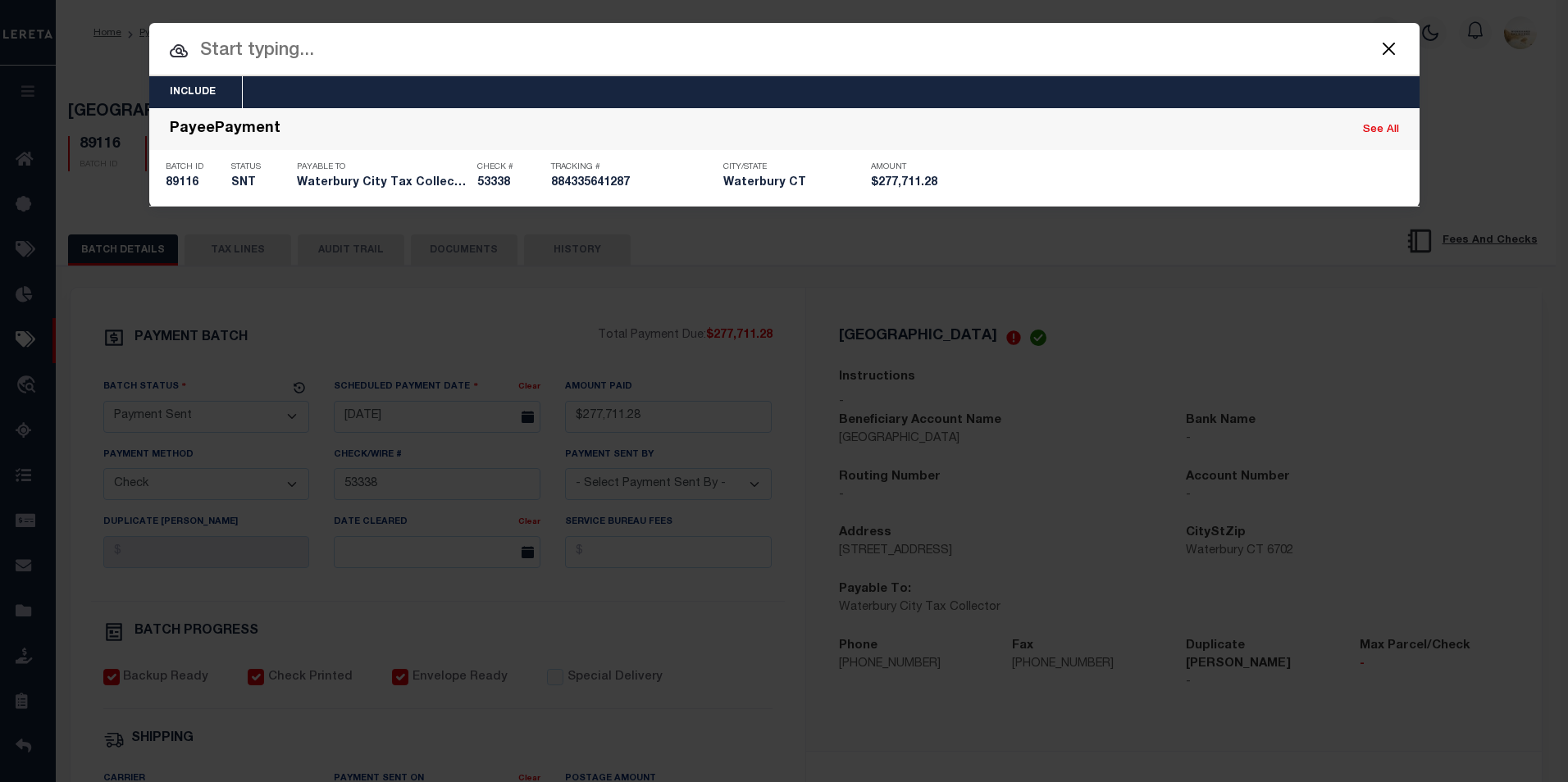
click at [855, 321] on div "Include Loans TBM Customers Borrowers Payments (Lender Non-Disb) Payments (Lend…" at bounding box center [784, 391] width 1568 height 782
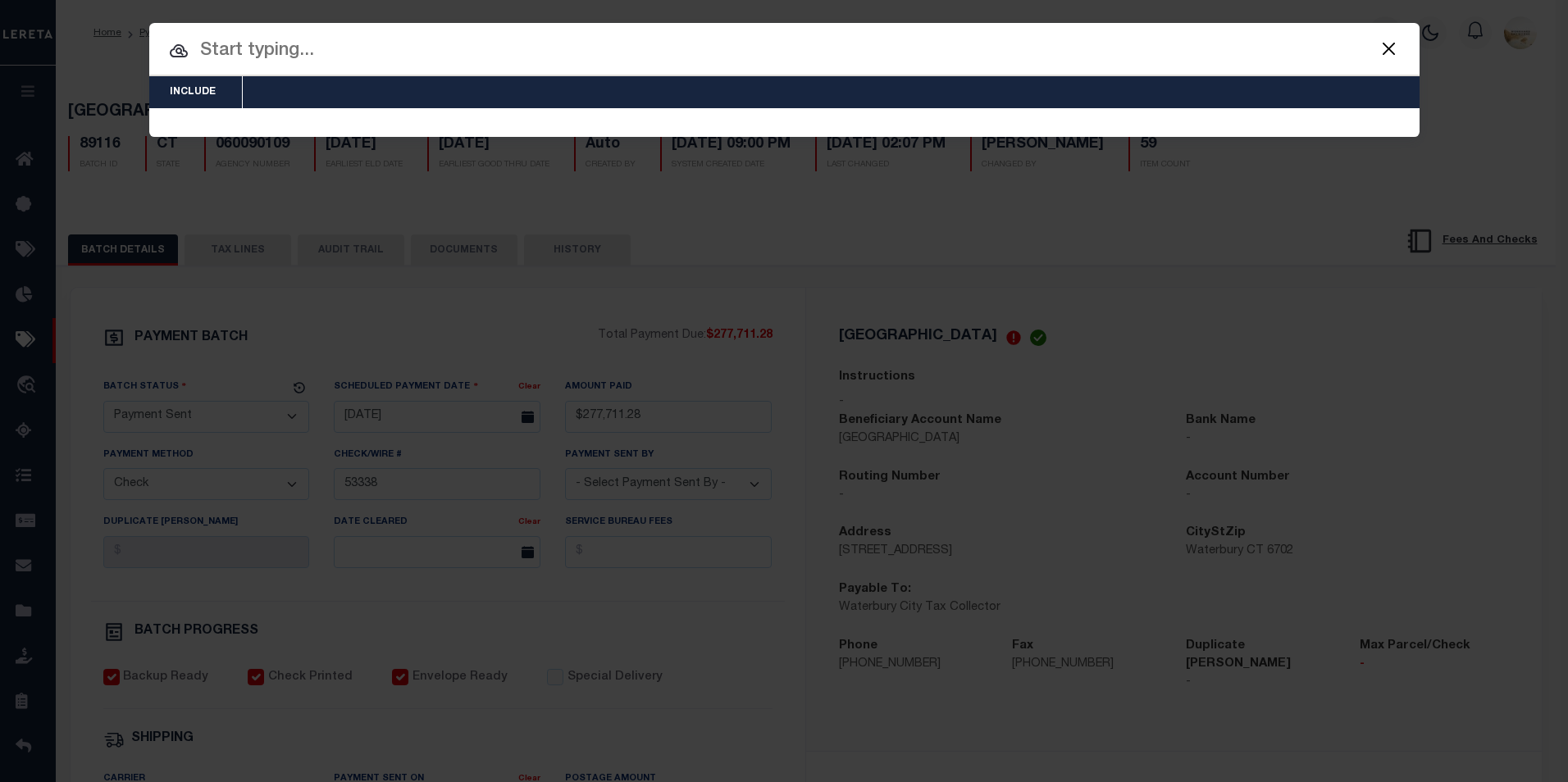
click at [1397, 48] on button "Close" at bounding box center [1389, 48] width 22 height 22
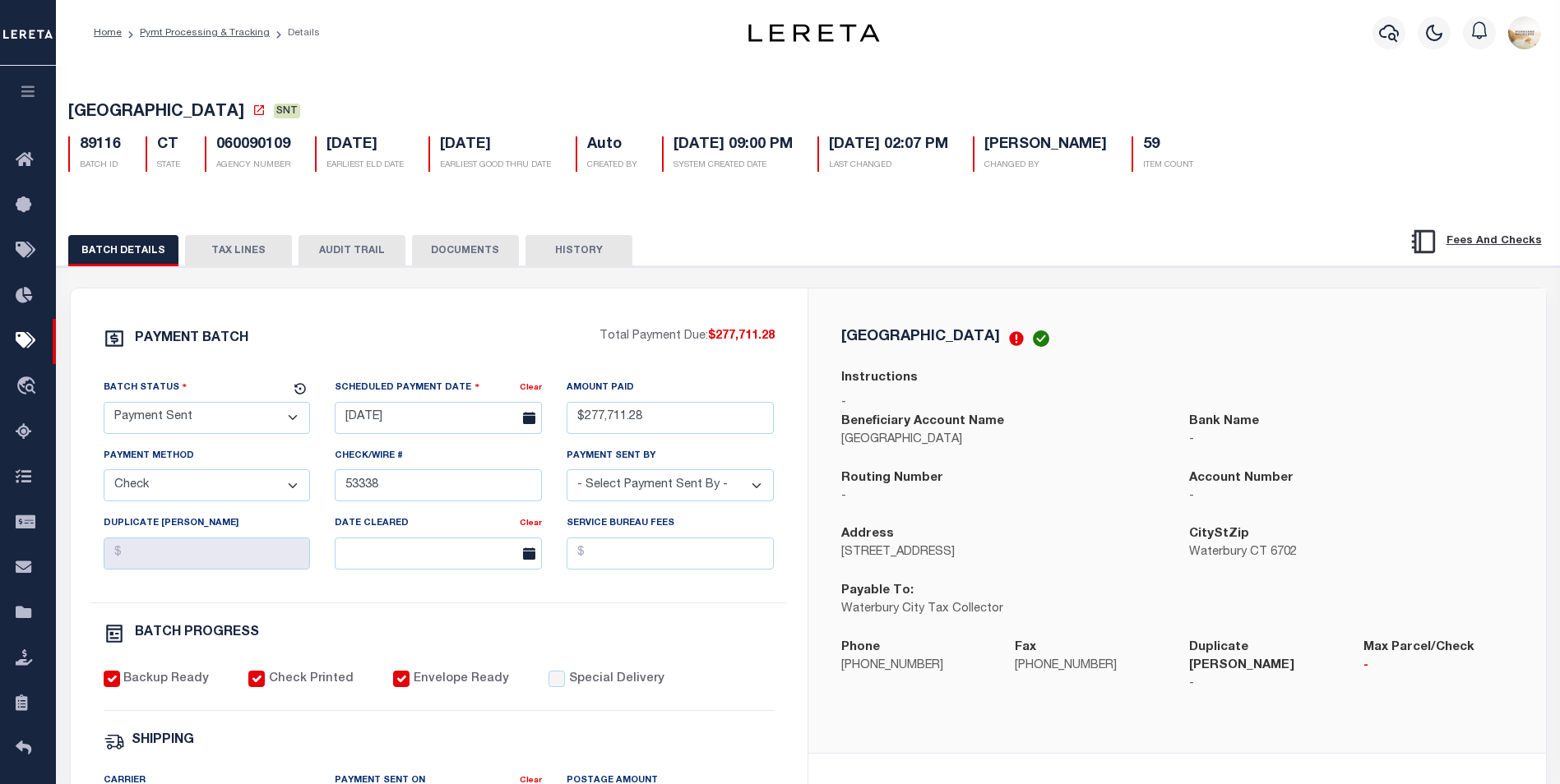
click at [346, 247] on button "AUDIT TRAIL" at bounding box center [351, 250] width 107 height 31
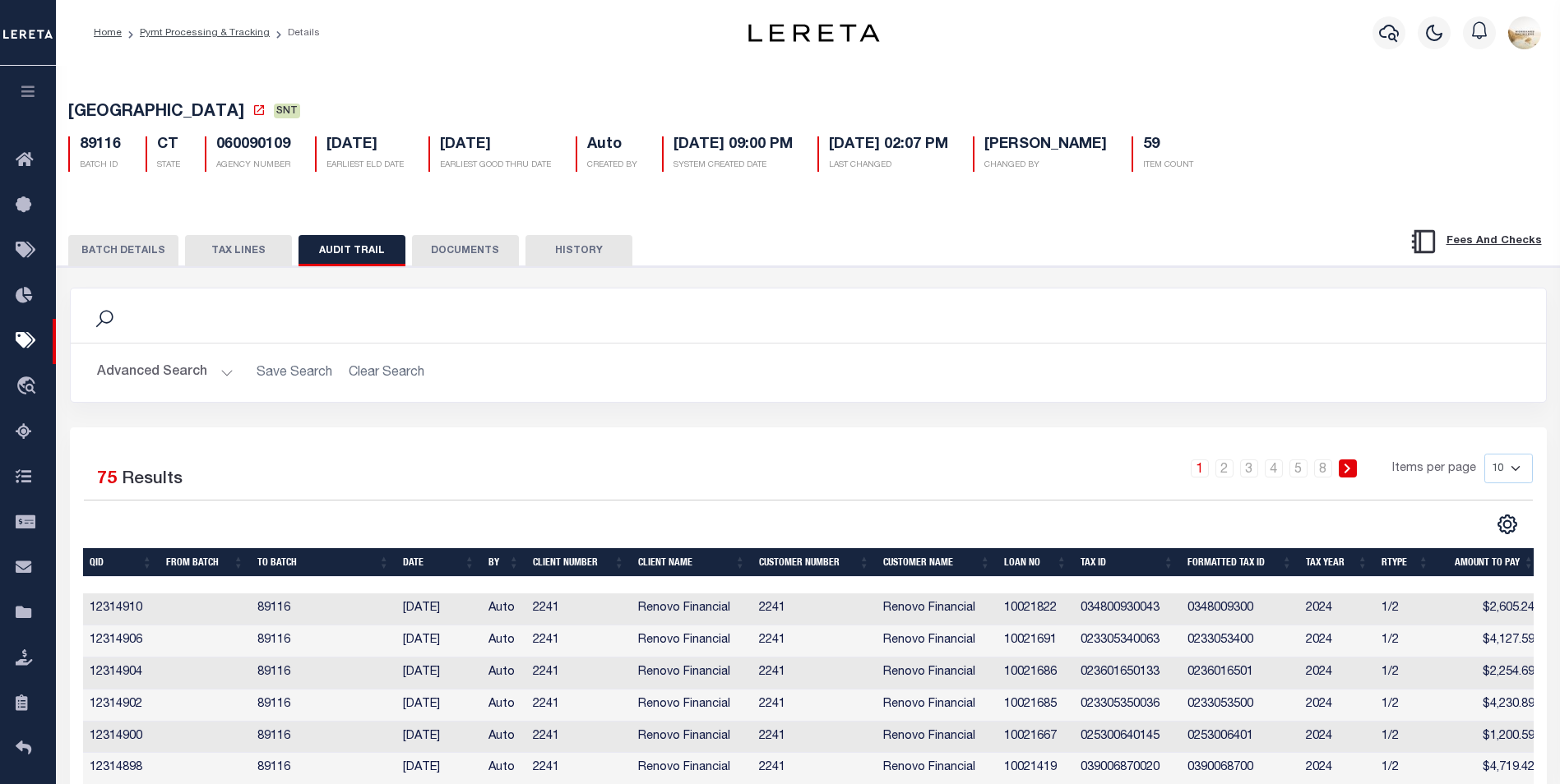
click at [198, 253] on button "TAX LINES" at bounding box center [238, 250] width 107 height 31
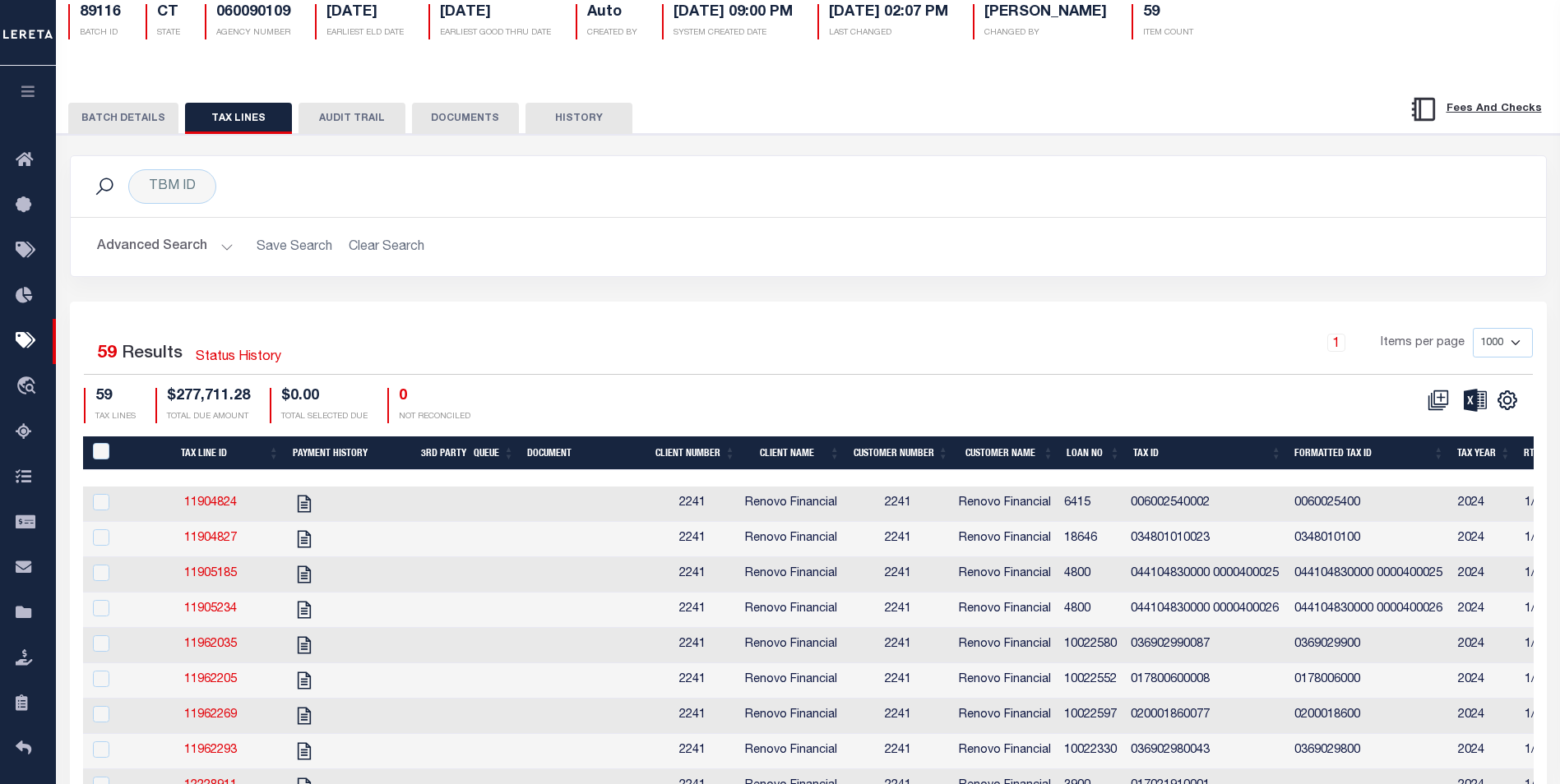
scroll to position [82, 0]
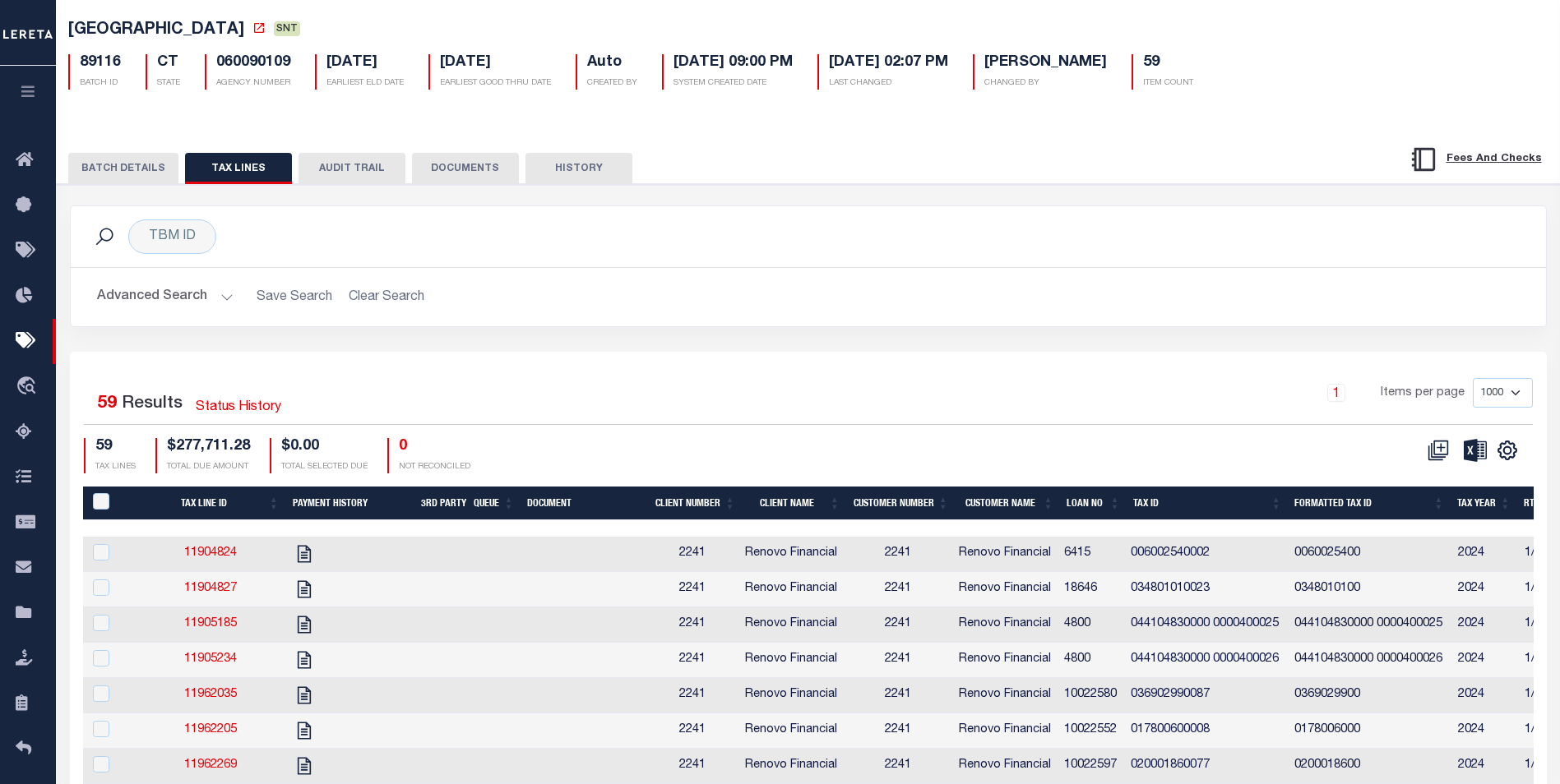
drag, startPoint x: 581, startPoint y: 176, endPoint x: 626, endPoint y: 193, distance: 48.1
click at [582, 176] on button "HISTORY" at bounding box center [579, 168] width 107 height 31
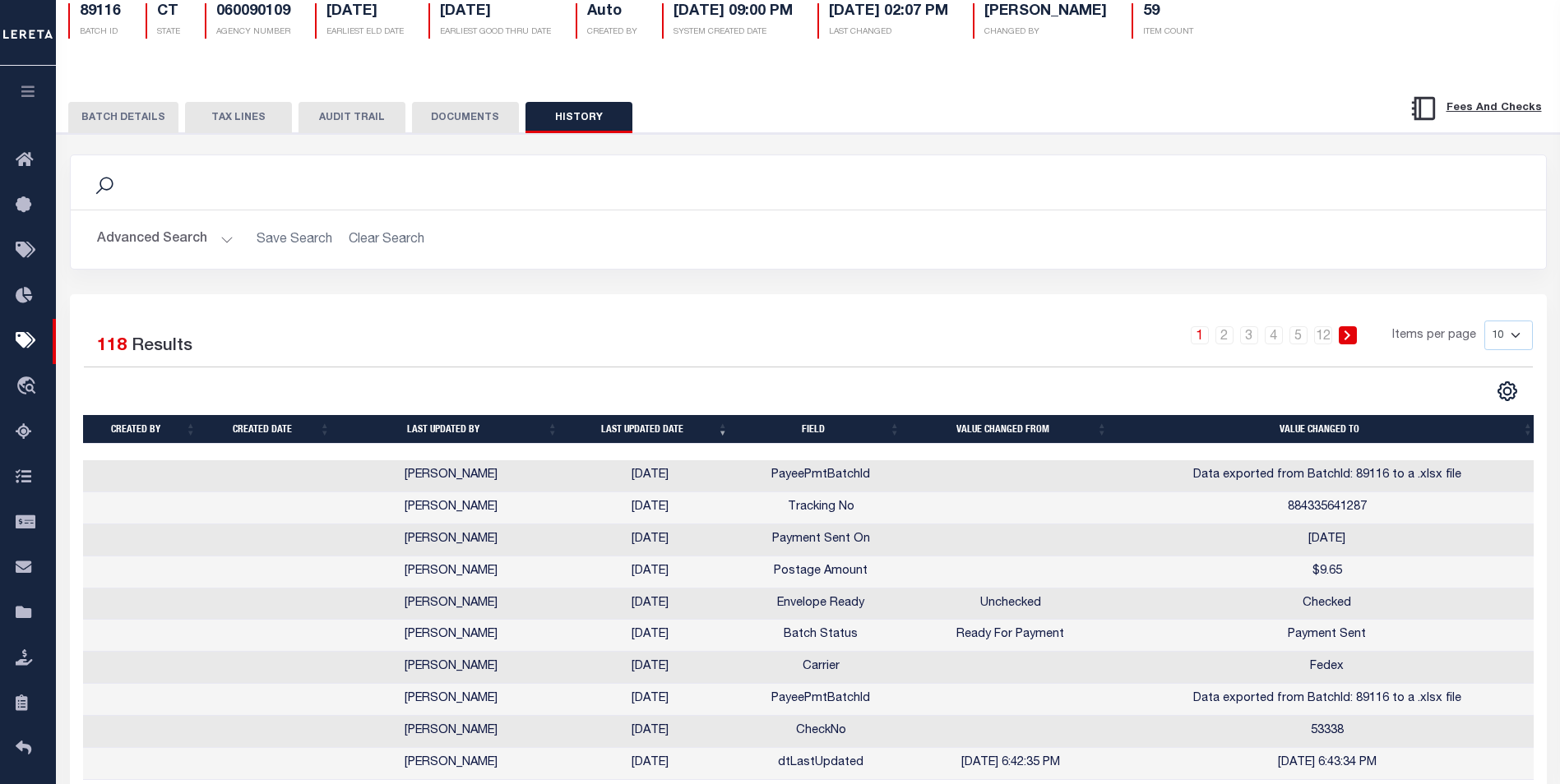
scroll to position [224, 0]
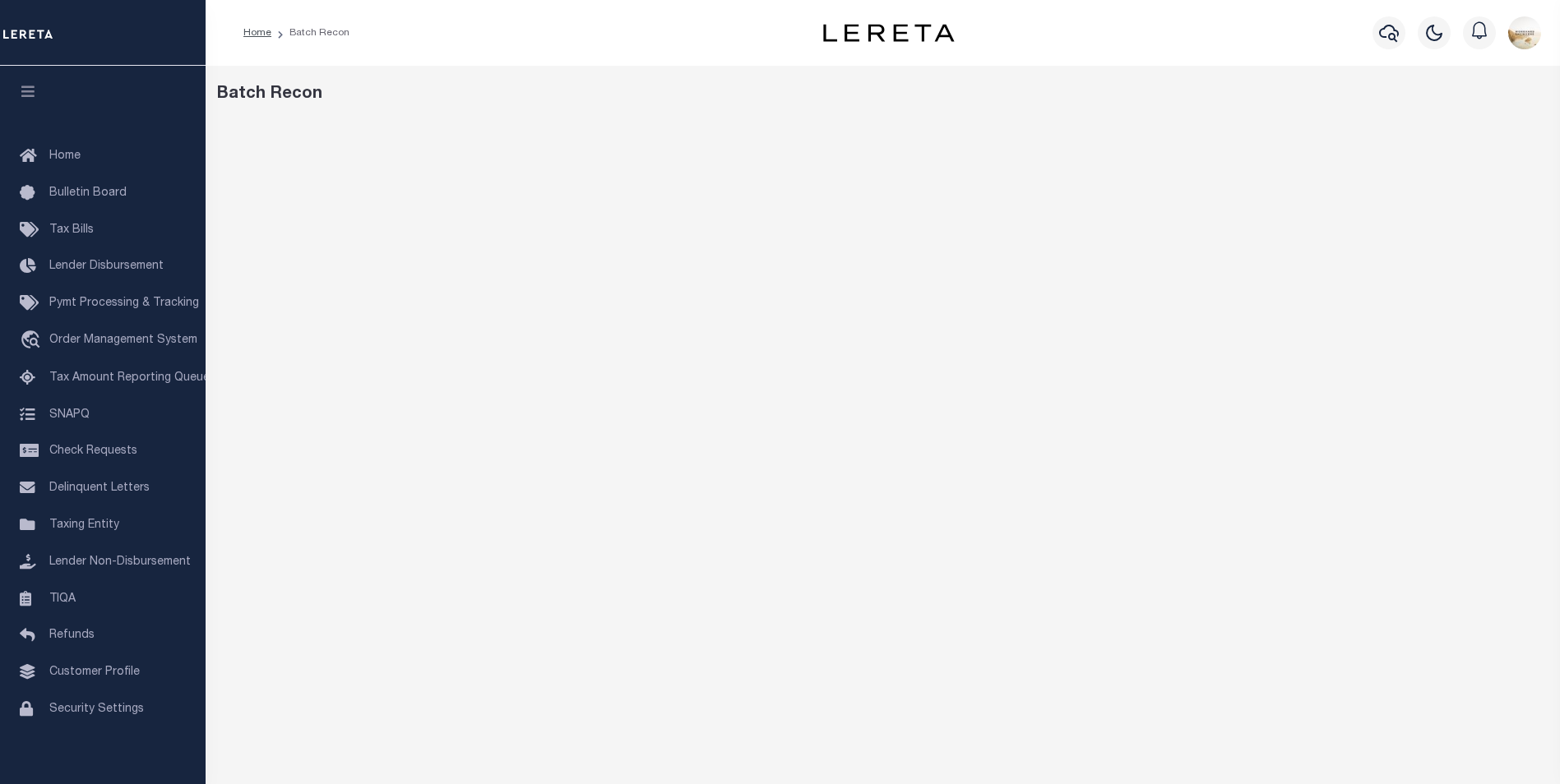
click at [1124, 85] on div "Batch Recon" at bounding box center [883, 94] width 1333 height 25
